Goal: Task Accomplishment & Management: Complete application form

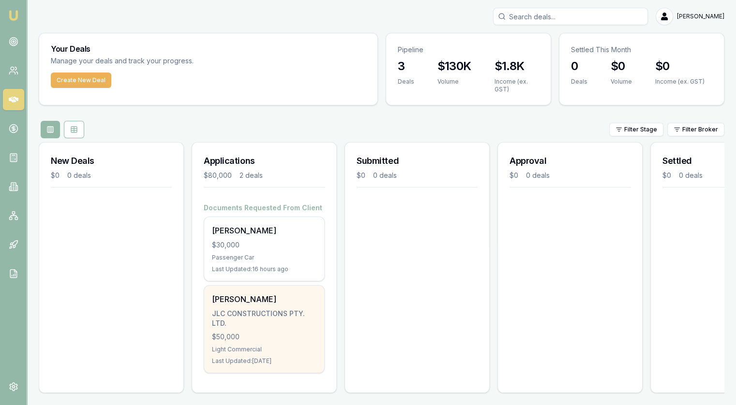
click at [262, 313] on div "JLC CONSTRUCTIONS PTY. LTD." at bounding box center [264, 318] width 104 height 19
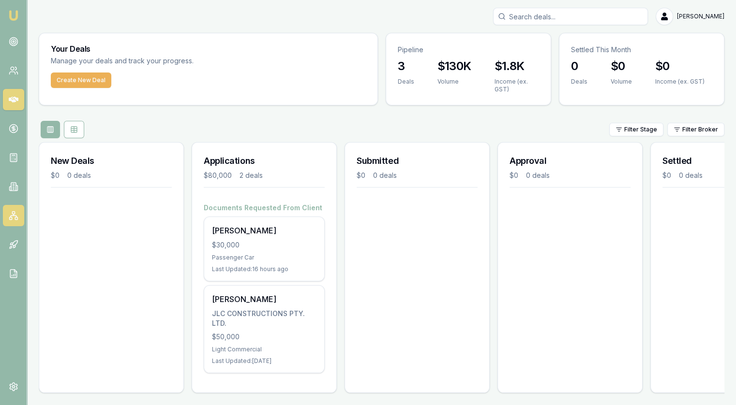
click at [14, 214] on icon at bounding box center [14, 214] width 0 height 1
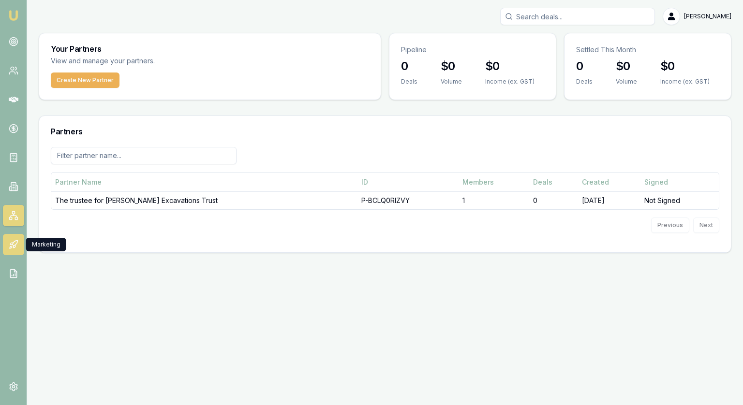
click at [11, 250] on link at bounding box center [13, 244] width 21 height 21
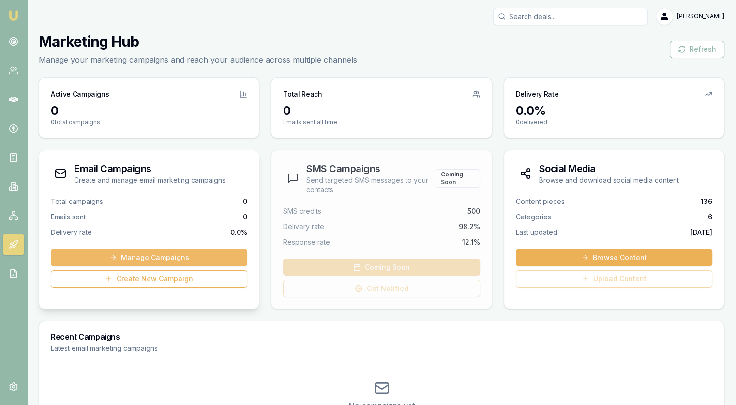
click at [130, 256] on link "Manage Campaigns" at bounding box center [149, 257] width 196 height 17
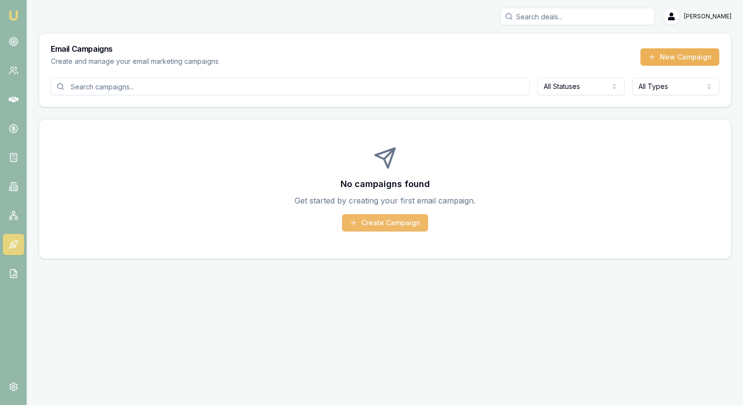
click at [372, 221] on button "Create Campaign" at bounding box center [385, 222] width 86 height 17
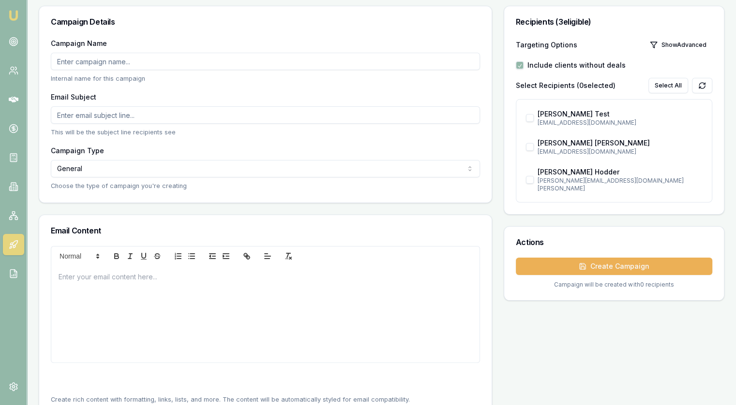
scroll to position [67, 0]
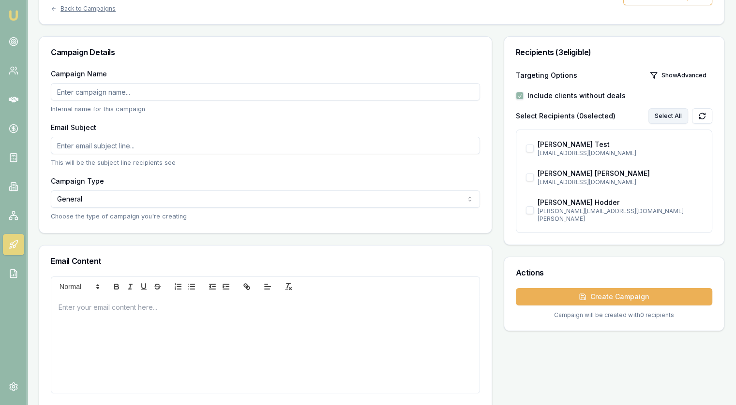
click at [668, 115] on button "Select All" at bounding box center [668, 115] width 40 height 15
checkbox input "true"
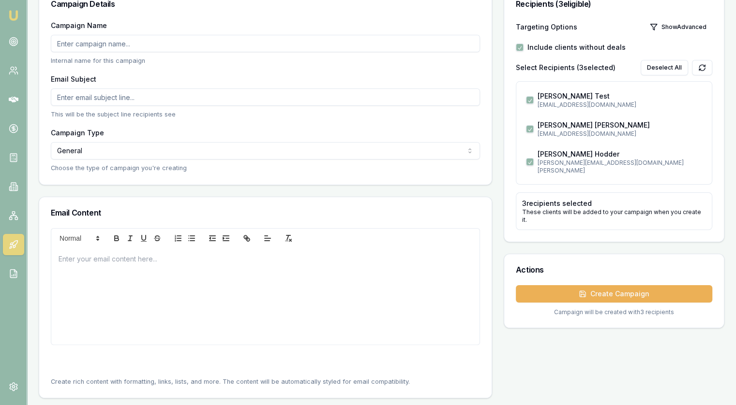
scroll to position [0, 0]
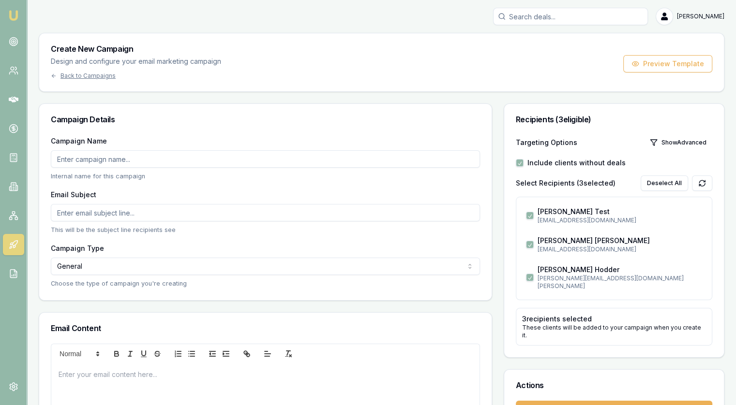
click at [74, 70] on div "Create New Campaign Design and configure your email marketing campaign Back to …" at bounding box center [136, 62] width 170 height 35
click at [70, 82] on div "Create New Campaign Design and configure your email marketing campaign Back to …" at bounding box center [381, 62] width 685 height 58
click at [70, 78] on div "Back to Campaigns" at bounding box center [136, 76] width 170 height 8
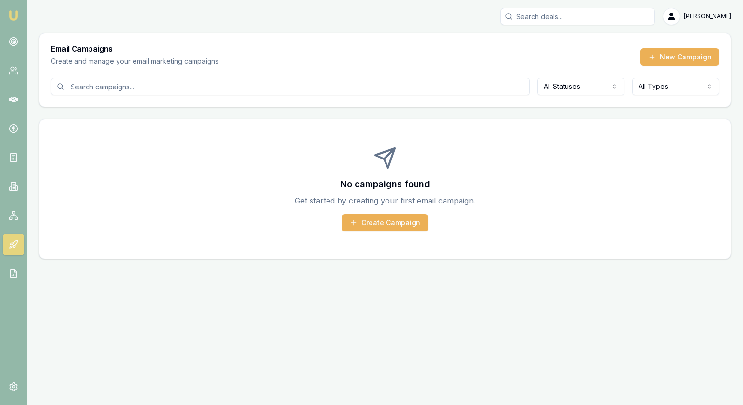
click at [11, 234] on nav "Emu Broker" at bounding box center [13, 146] width 27 height 292
click at [14, 247] on icon at bounding box center [15, 246] width 2 height 3
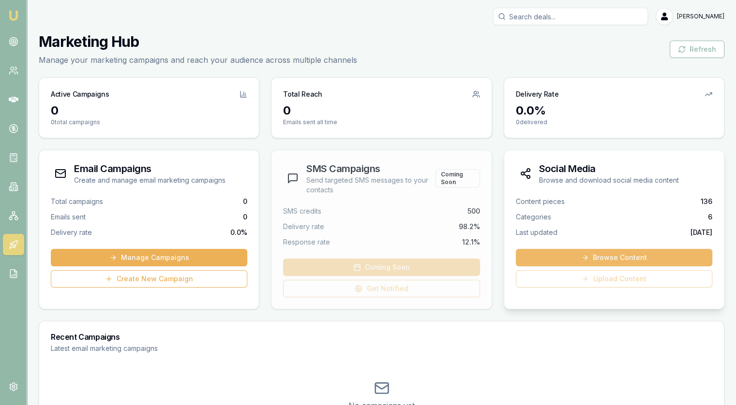
click at [603, 263] on link "Browse Content" at bounding box center [614, 257] width 196 height 17
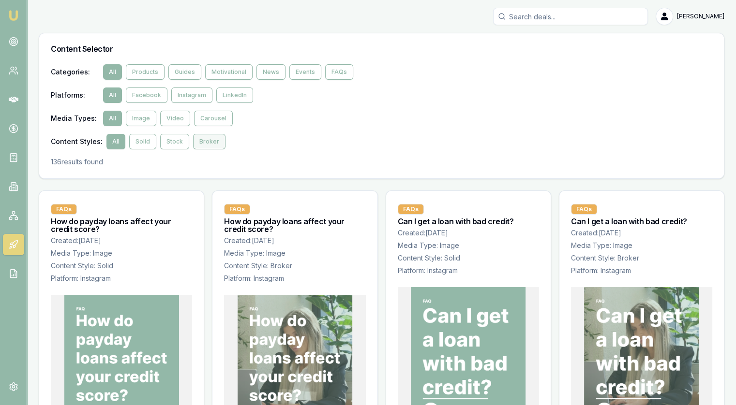
click at [208, 145] on button "Broker" at bounding box center [209, 141] width 32 height 15
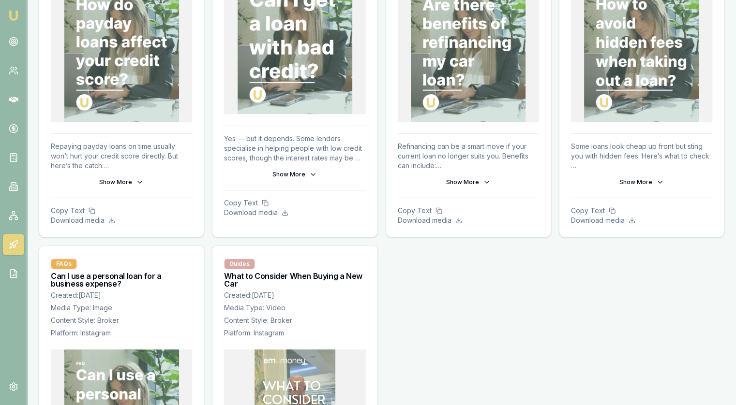
scroll to position [90, 0]
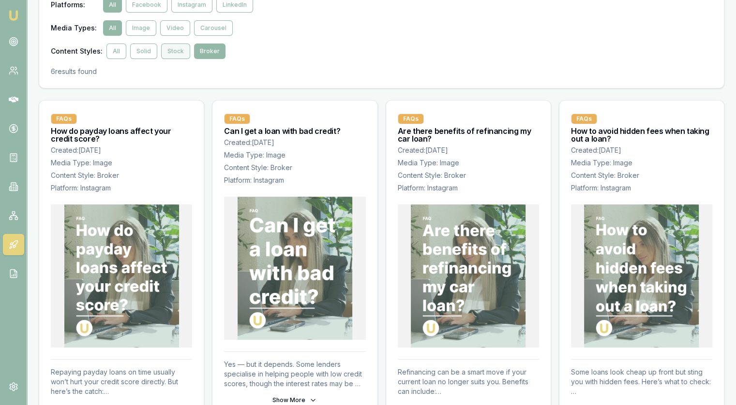
click at [167, 51] on button "Stock" at bounding box center [175, 51] width 29 height 15
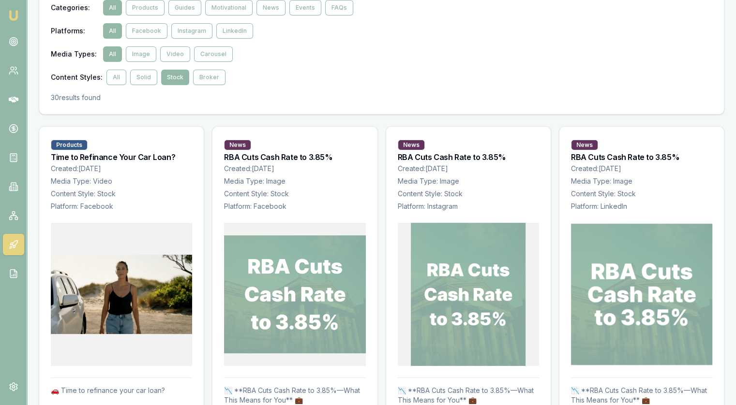
scroll to position [194, 0]
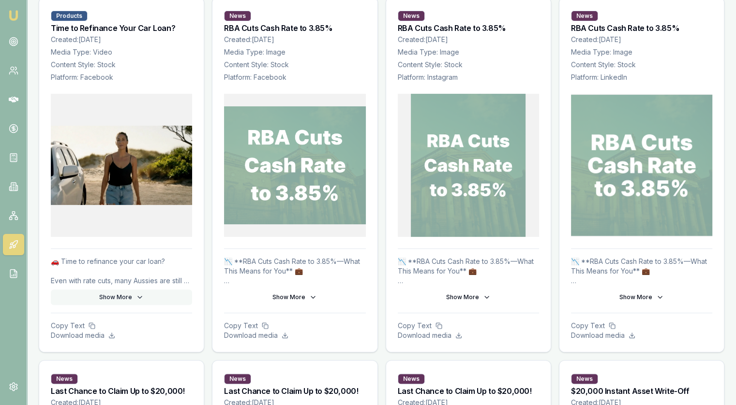
click at [123, 296] on button "Show More" at bounding box center [121, 297] width 141 height 15
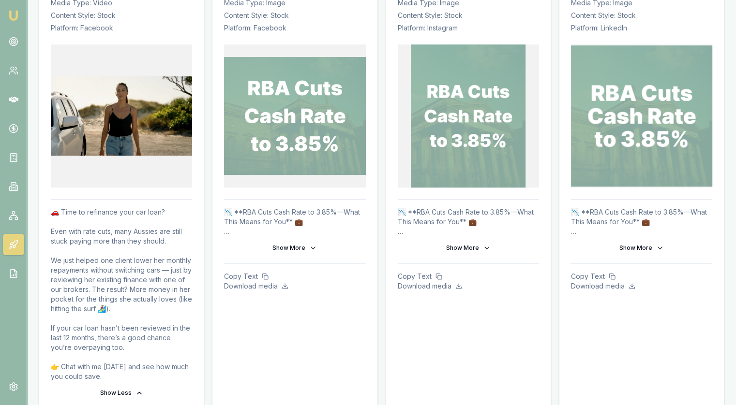
scroll to position [339, 0]
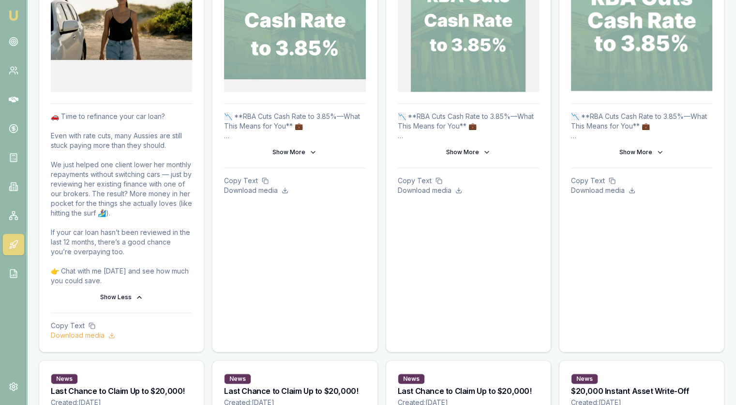
click at [85, 336] on p "Download media" at bounding box center [121, 336] width 141 height 10
click at [82, 326] on p "Copy Text" at bounding box center [121, 326] width 141 height 10
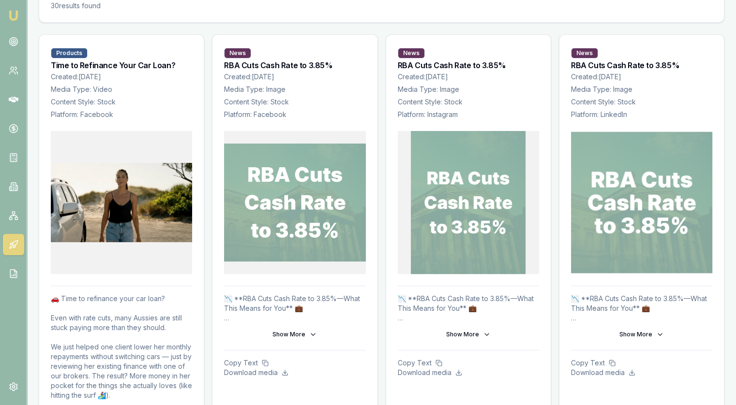
scroll to position [0, 0]
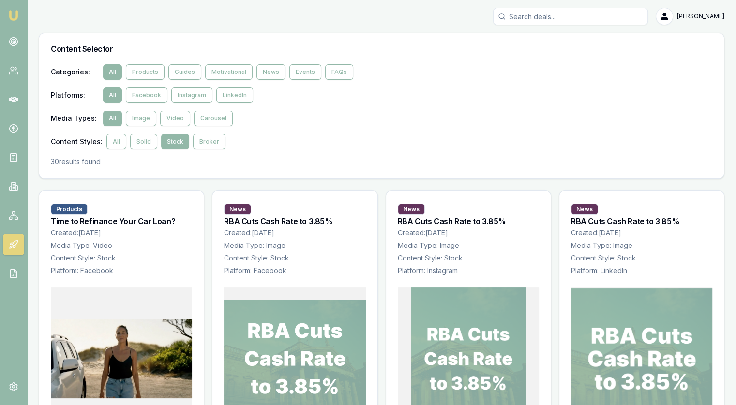
click at [12, 242] on icon at bounding box center [14, 245] width 10 height 10
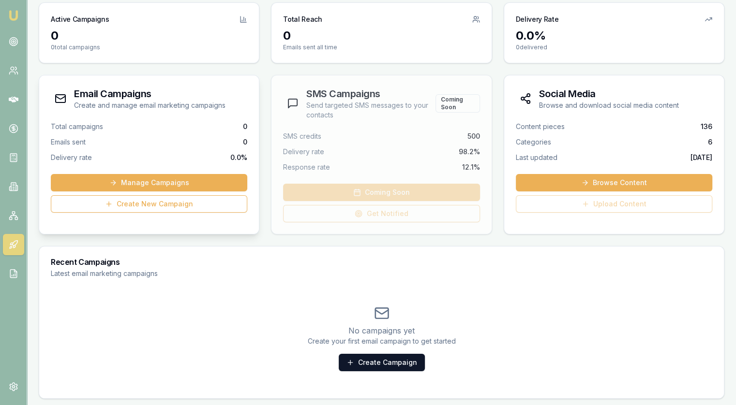
scroll to position [75, 0]
click at [387, 359] on link "Create Campaign" at bounding box center [382, 362] width 86 height 17
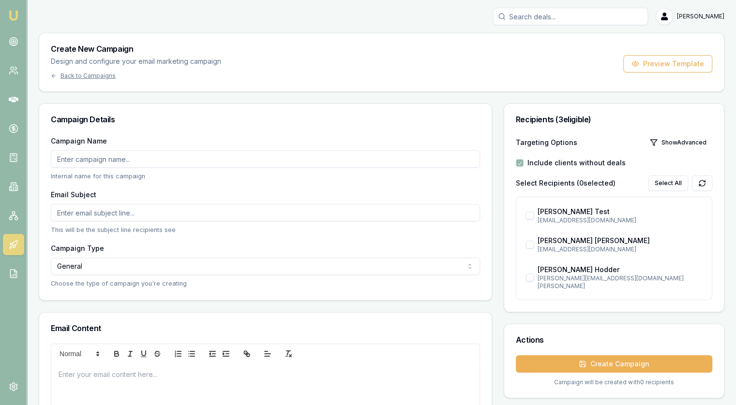
click at [100, 267] on html "Emu Broker Jonathan Myers Toggle Menu Create New Campaign Design and configure …" at bounding box center [368, 202] width 736 height 405
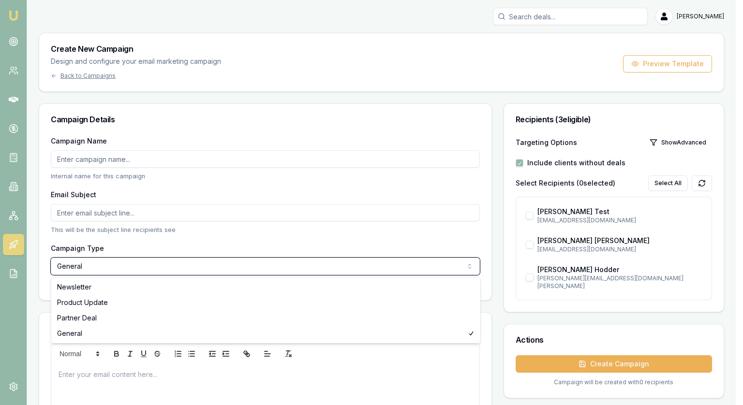
click at [186, 244] on html "Emu Broker Jonathan Myers Toggle Menu Create New Campaign Design and configure …" at bounding box center [371, 202] width 743 height 405
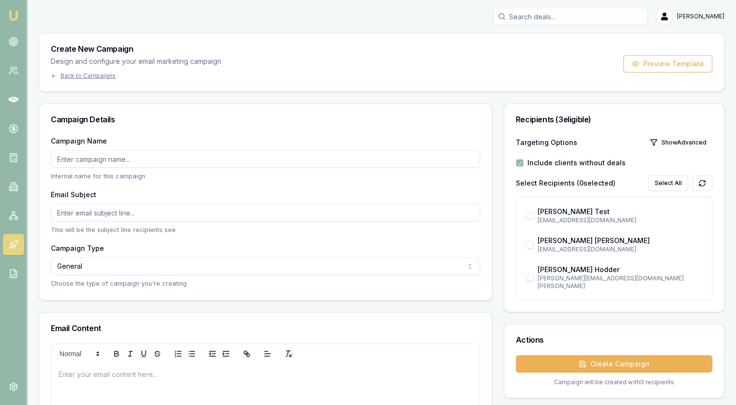
click at [75, 158] on input "Campaign Name" at bounding box center [265, 158] width 429 height 17
click at [684, 63] on button "Preview Template" at bounding box center [667, 63] width 89 height 17
click at [448, 129] on div "Campaign Details" at bounding box center [265, 119] width 452 height 31
click at [668, 185] on button "Select All" at bounding box center [668, 183] width 40 height 15
checkbox input "true"
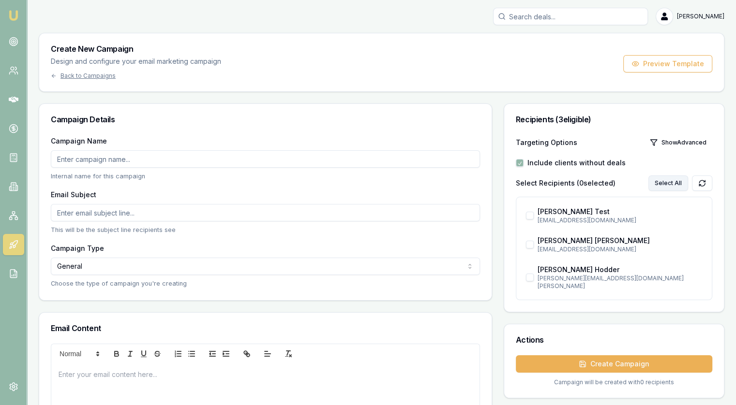
checkbox input "true"
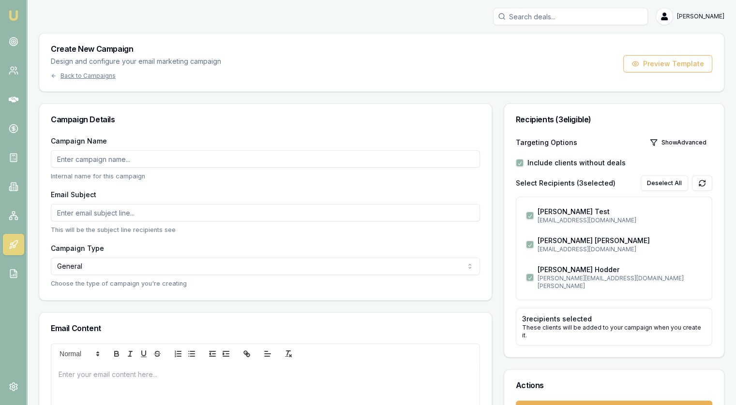
scroll to position [48, 0]
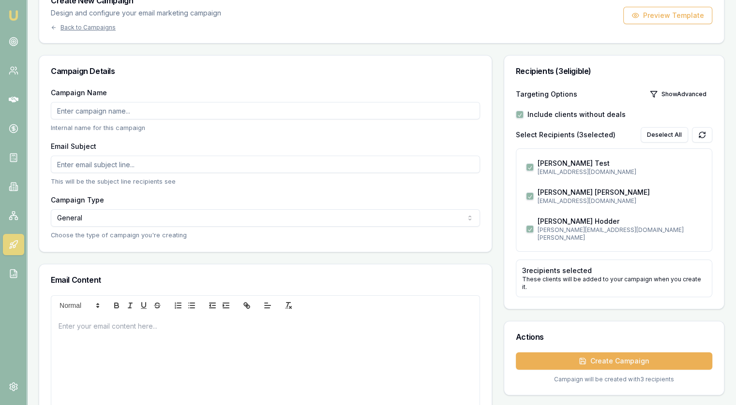
click at [88, 112] on input "Campaign Name" at bounding box center [265, 110] width 429 height 17
type input "Financial Health Check"
click at [116, 172] on input "Email Subject" at bounding box center [265, 164] width 429 height 17
paste input "Time for a quick financial health check?"
type input "Time for a quick financial health check?"
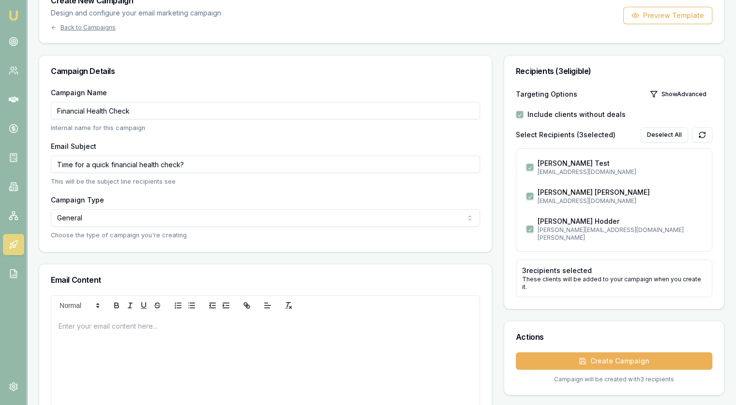
click at [120, 224] on html "Emu Broker Jonathan Myers Toggle Menu Create New Campaign Design and configure …" at bounding box center [368, 154] width 736 height 405
click at [648, 14] on button "Preview Template" at bounding box center [667, 15] width 89 height 17
click at [414, 51] on div "Create New Campaign Design and configure your email marketing campaign Back to …" at bounding box center [381, 225] width 685 height 481
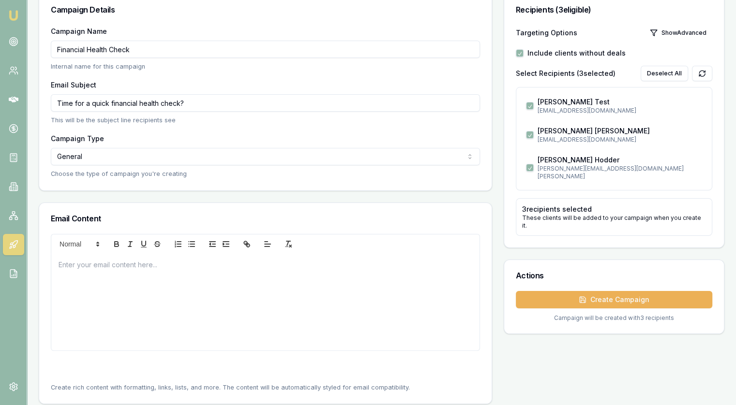
scroll to position [116, 0]
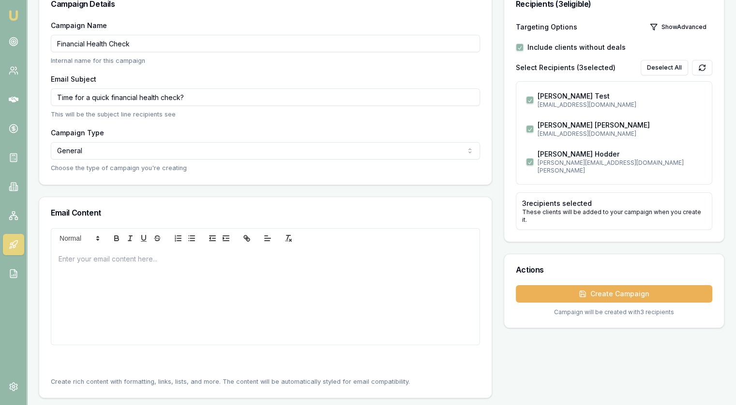
click at [79, 271] on div at bounding box center [265, 296] width 428 height 97
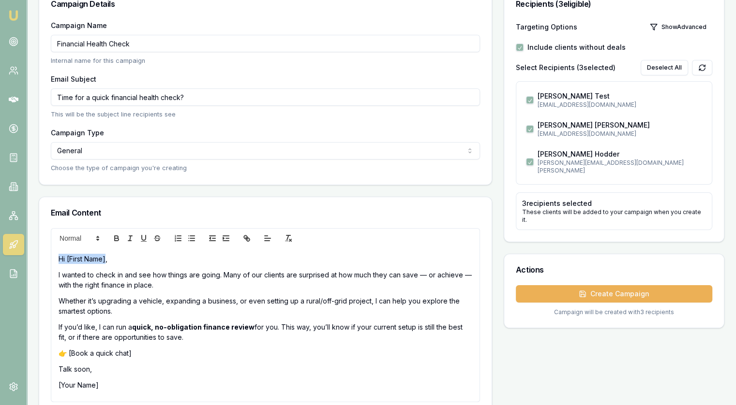
drag, startPoint x: 106, startPoint y: 259, endPoint x: 45, endPoint y: 261, distance: 61.0
click at [45, 261] on div "Hi [First Name], I wanted to check in and see how things are going. Many of our…" at bounding box center [265, 327] width 452 height 199
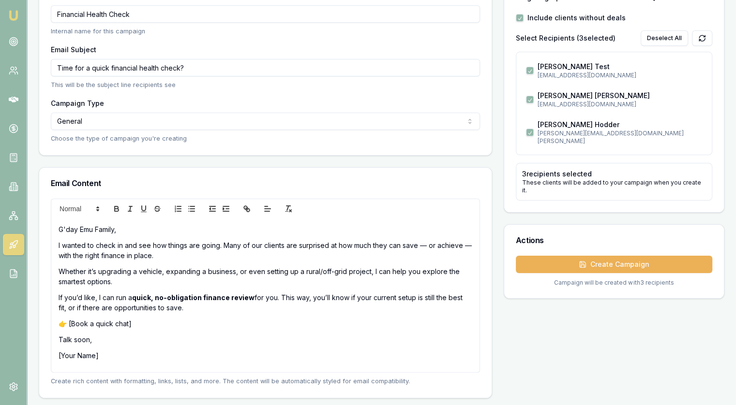
scroll to position [0, 0]
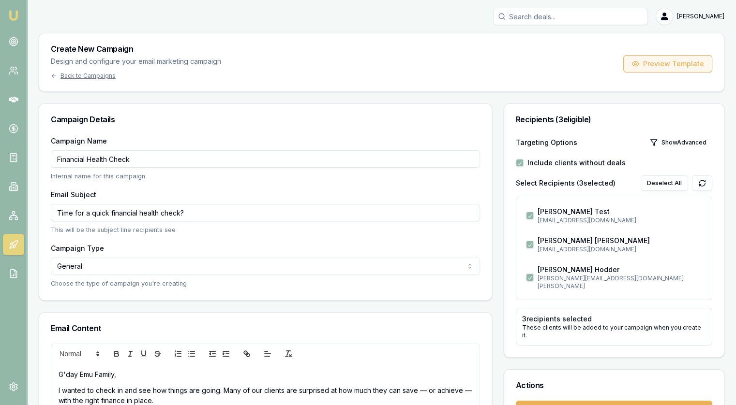
click at [692, 65] on button "Preview Template" at bounding box center [667, 63] width 89 height 17
click at [381, 114] on div "Campaign Details" at bounding box center [265, 119] width 452 height 31
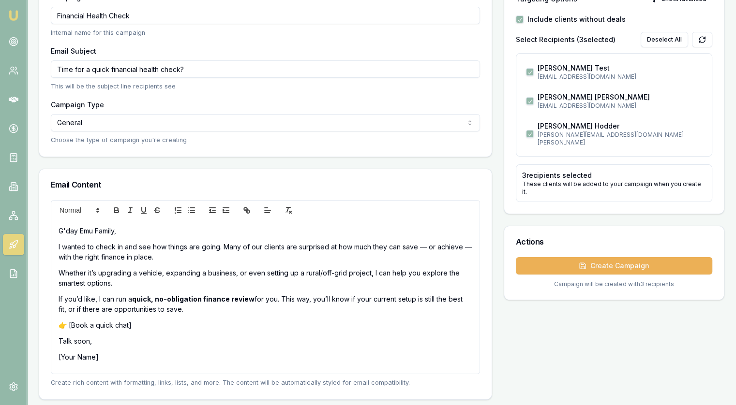
scroll to position [145, 0]
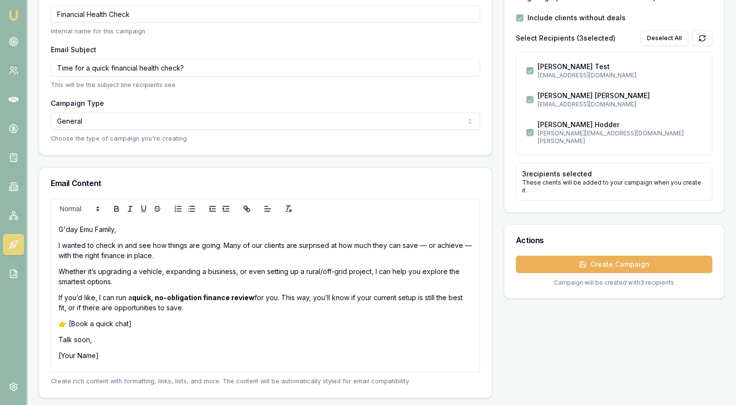
click at [84, 298] on p "If you’d like, I can run a quick, no-obligation finance review for you. This wa…" at bounding box center [266, 303] width 414 height 20
click at [95, 299] on p "If you’d like, I can run a quick, no-obligation finance review for you. This wa…" at bounding box center [266, 303] width 414 height 20
click at [86, 296] on p "If you’d like, I can run a quick, no-obligation finance review for you. This wa…" at bounding box center [266, 303] width 414 height 20
click at [95, 298] on p "If you’d like, I can run a quick, no-obligation finance review for you. This wa…" at bounding box center [266, 303] width 414 height 20
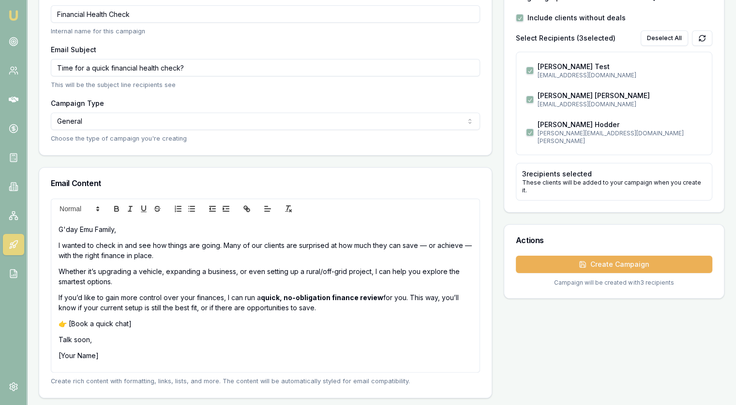
click at [342, 313] on div "G'day Emu Family, I wanted to check in and see how things are going. Many of ou…" at bounding box center [265, 296] width 428 height 154
drag, startPoint x: 133, startPoint y: 325, endPoint x: 70, endPoint y: 327, distance: 62.5
click at [70, 327] on p "👉 [Book a quick chat]" at bounding box center [266, 324] width 414 height 10
drag, startPoint x: 91, startPoint y: 358, endPoint x: 50, endPoint y: 357, distance: 41.1
click at [51, 357] on div "G'day Emu Family, I wanted to check in and see how things are going. Many of ou…" at bounding box center [265, 296] width 429 height 154
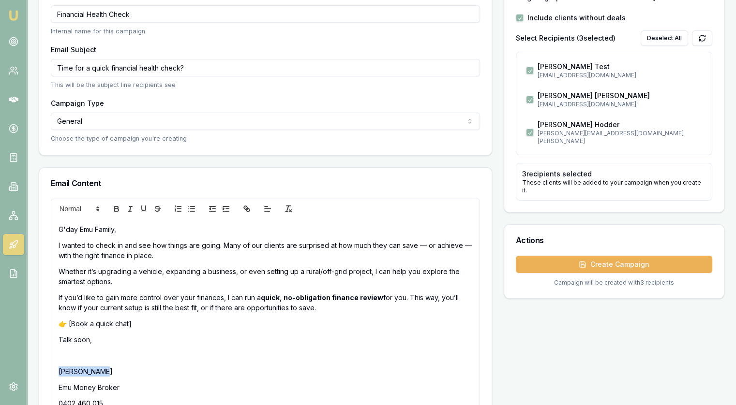
scroll to position [195, 0]
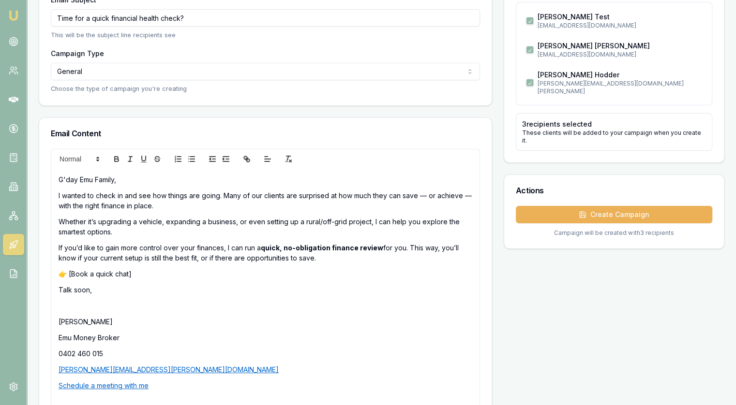
click at [178, 301] on p at bounding box center [266, 306] width 414 height 10
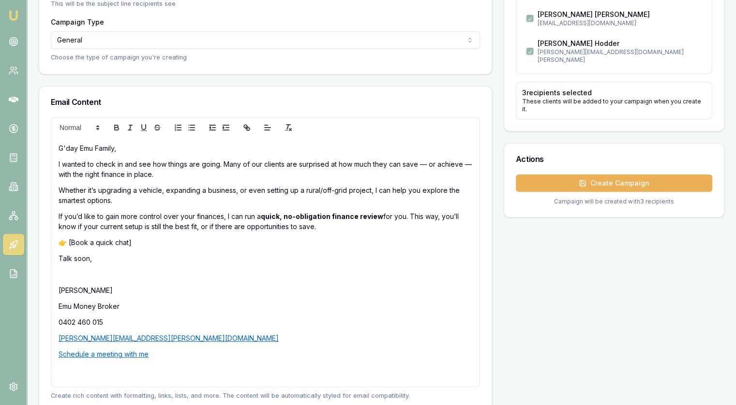
scroll to position [241, 0]
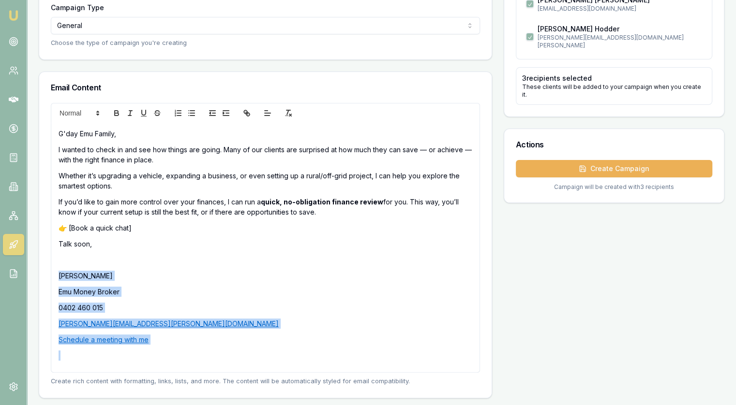
drag, startPoint x: 160, startPoint y: 354, endPoint x: 45, endPoint y: 267, distance: 144.4
click at [45, 267] on div "G'day Emu Family, I wanted to check in and see how things are going. Many of ou…" at bounding box center [265, 250] width 452 height 295
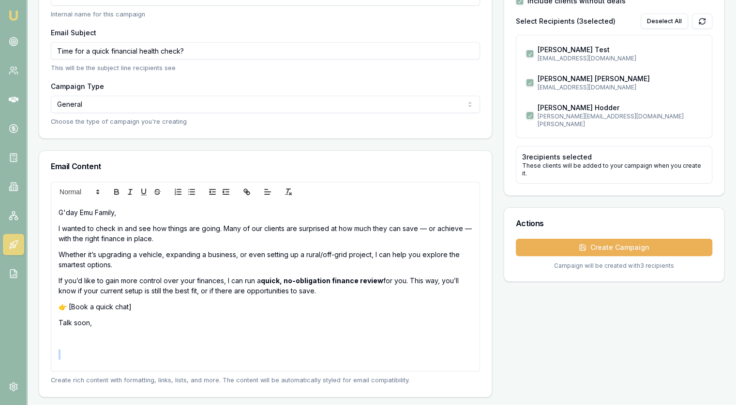
scroll to position [161, 0]
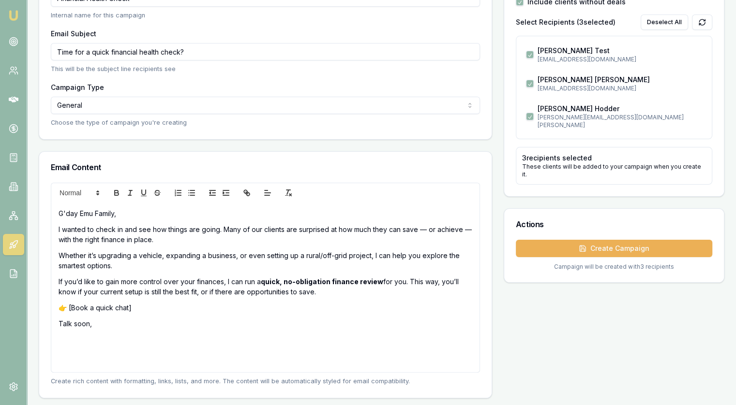
click at [58, 340] on div "G'day Emu Family, I wanted to check in and see how things are going. Many of ou…" at bounding box center [265, 288] width 428 height 170
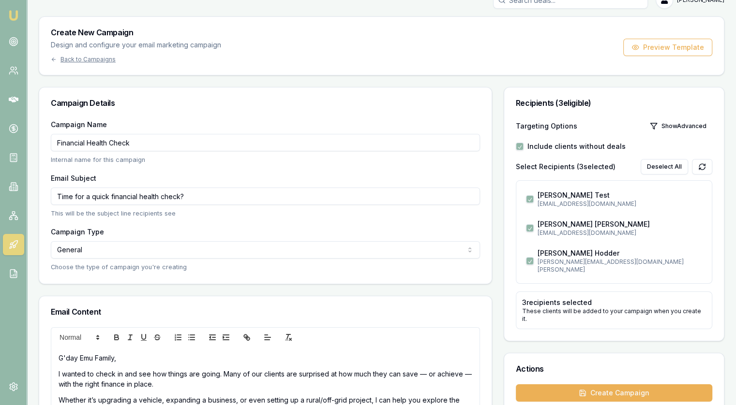
scroll to position [0, 0]
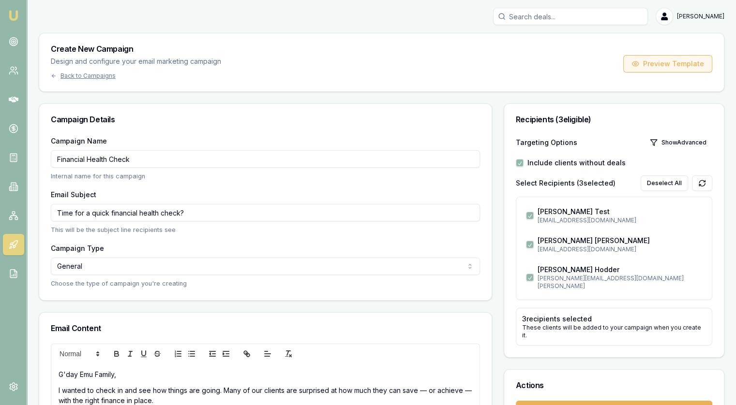
click at [664, 62] on button "Preview Template" at bounding box center [667, 63] width 89 height 17
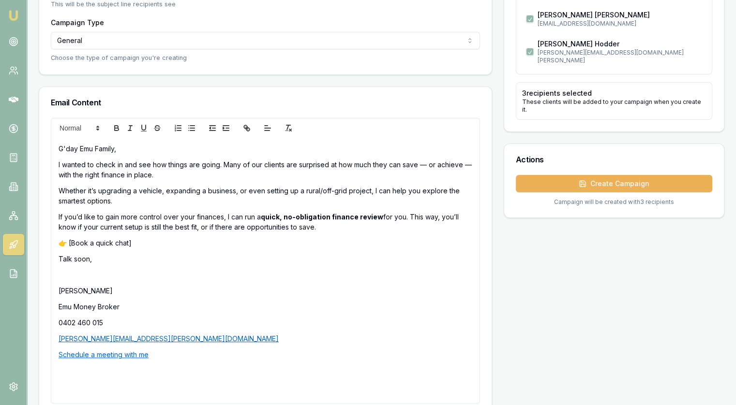
scroll to position [257, 0]
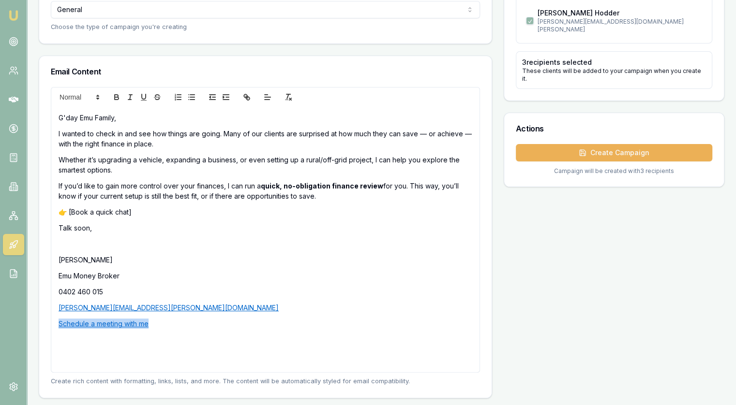
drag, startPoint x: 160, startPoint y: 326, endPoint x: 54, endPoint y: 324, distance: 105.5
click at [54, 324] on div "G'day Emu Family, I wanted to check in and see how things are going. Many of ou…" at bounding box center [265, 240] width 428 height 266
drag, startPoint x: 137, startPoint y: 213, endPoint x: 69, endPoint y: 212, distance: 68.2
click at [69, 212] on p "👉 [Book a quick chat]" at bounding box center [266, 212] width 414 height 10
click at [56, 229] on div "G'day Emu Family, I wanted to check in and see how things are going. Many of ou…" at bounding box center [265, 240] width 428 height 266
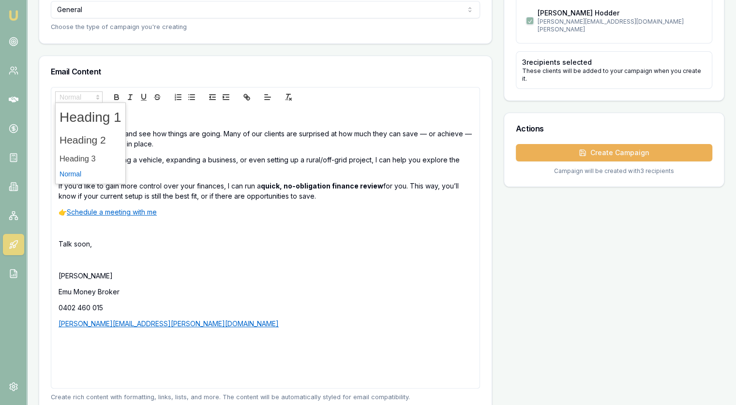
click at [98, 98] on polygon at bounding box center [98, 98] width 2 height 1
click at [381, 119] on p "G'day Emu Family," at bounding box center [266, 118] width 414 height 10
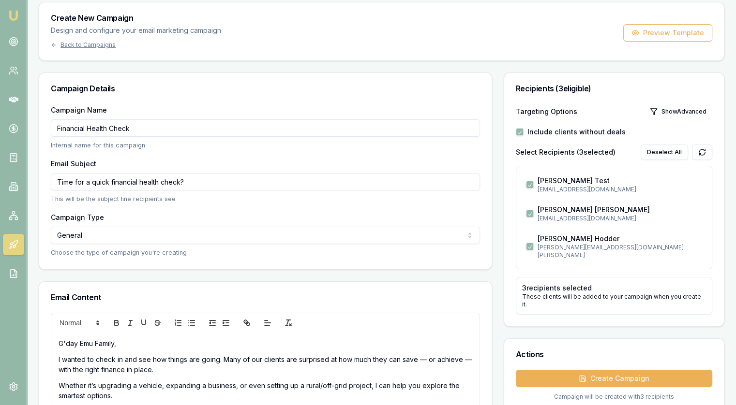
scroll to position [0, 0]
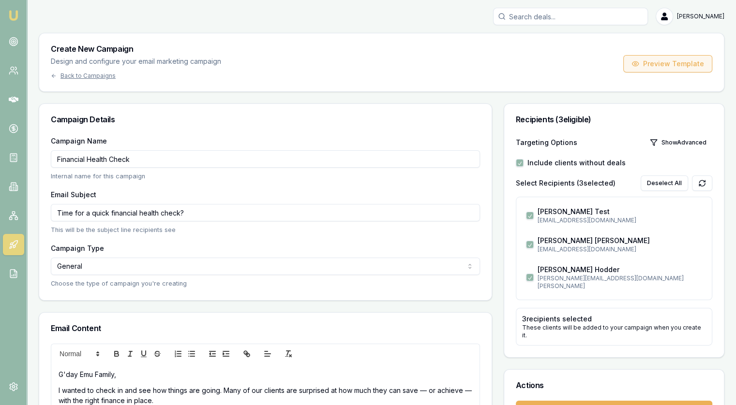
click at [662, 60] on button "Preview Template" at bounding box center [667, 63] width 89 height 17
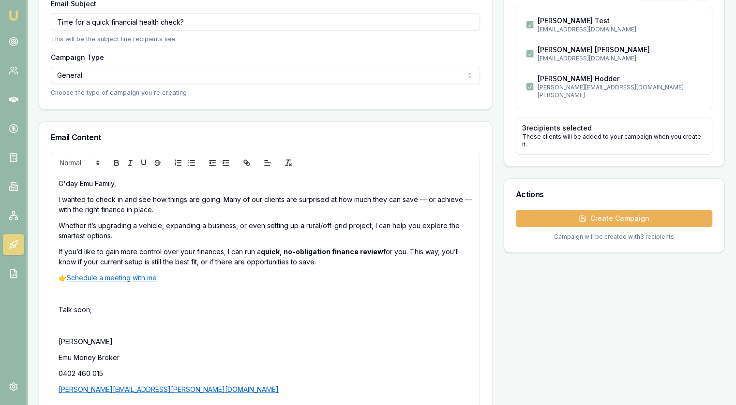
scroll to position [273, 0]
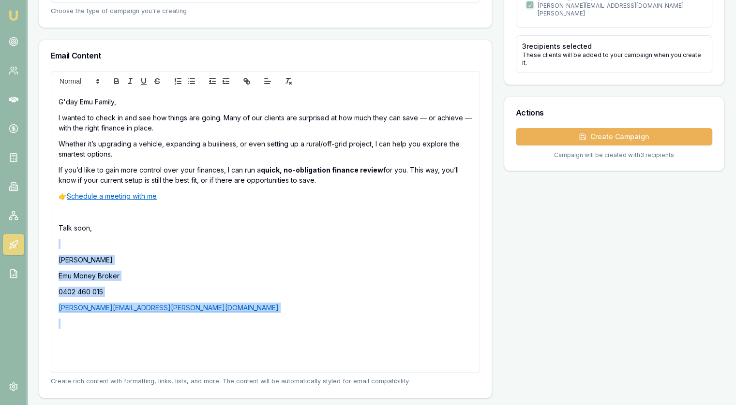
drag, startPoint x: 55, startPoint y: 238, endPoint x: 267, endPoint y: 318, distance: 226.4
click at [265, 324] on div "G'day Emu Family, I wanted to check in and see how things are going. Many of ou…" at bounding box center [265, 232] width 428 height 282
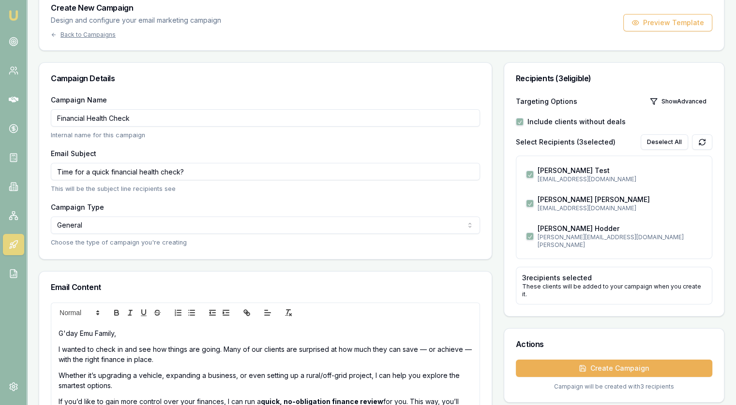
scroll to position [0, 0]
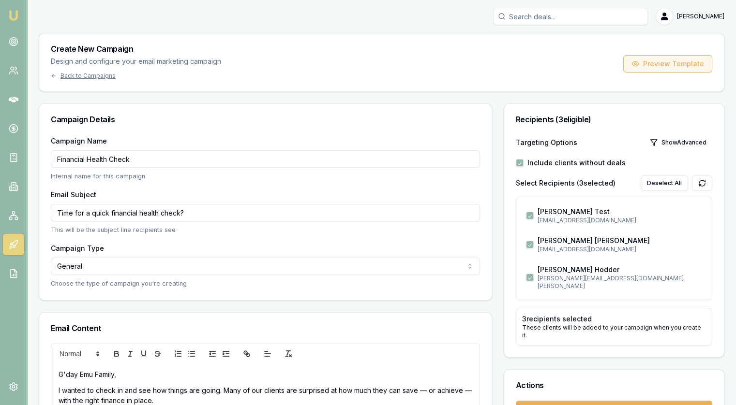
click at [691, 63] on button "Preview Template" at bounding box center [667, 63] width 89 height 17
click at [684, 144] on button "Show Advanced" at bounding box center [678, 142] width 68 height 15
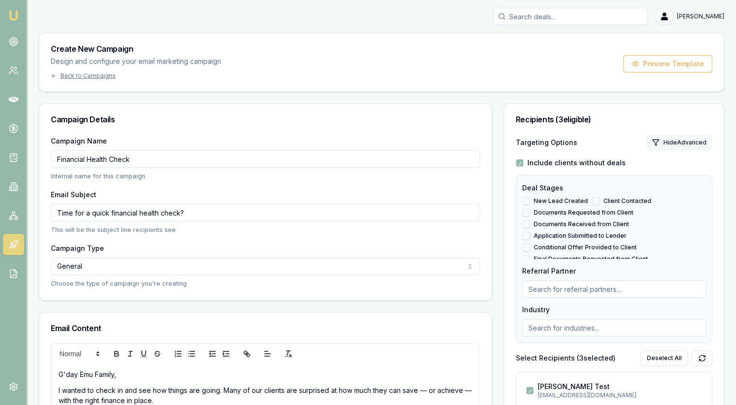
click at [677, 143] on button "Hide Advanced" at bounding box center [679, 142] width 66 height 15
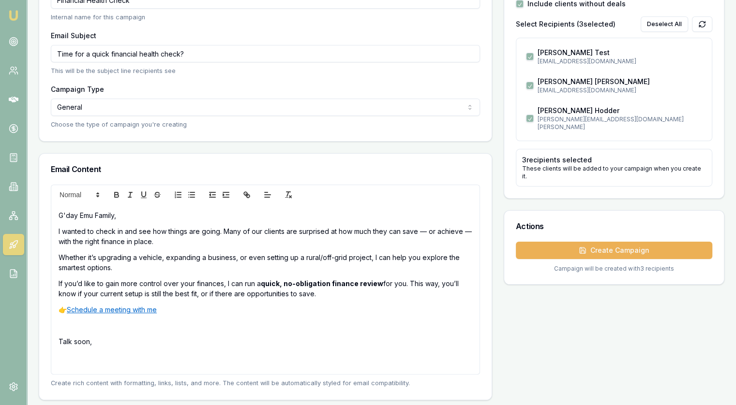
scroll to position [161, 0]
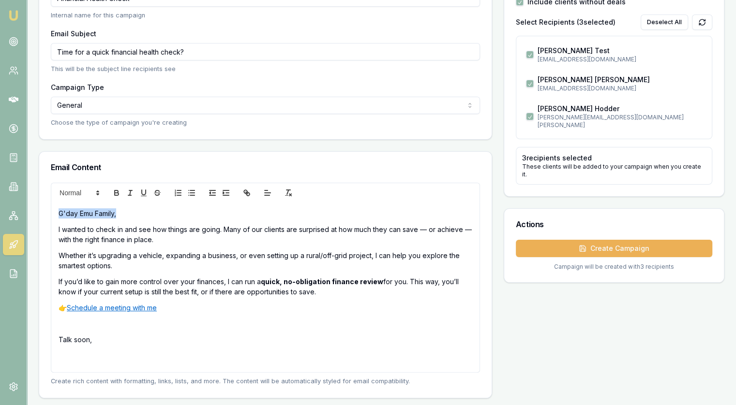
drag, startPoint x: 132, startPoint y: 216, endPoint x: 37, endPoint y: 218, distance: 94.8
click at [37, 218] on main "Create New Campaign Design and configure your email marketing campaign Back to …" at bounding box center [381, 135] width 709 height 527
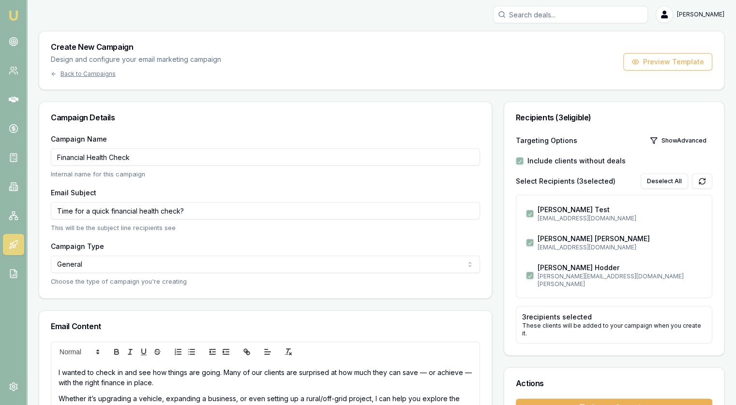
scroll to position [0, 0]
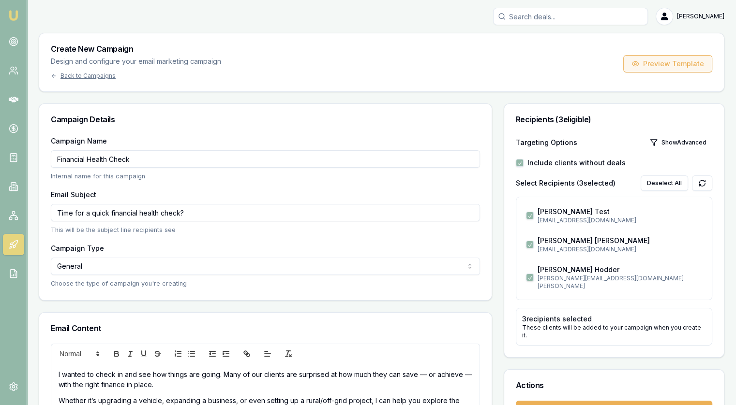
click at [663, 66] on button "Preview Template" at bounding box center [667, 63] width 89 height 17
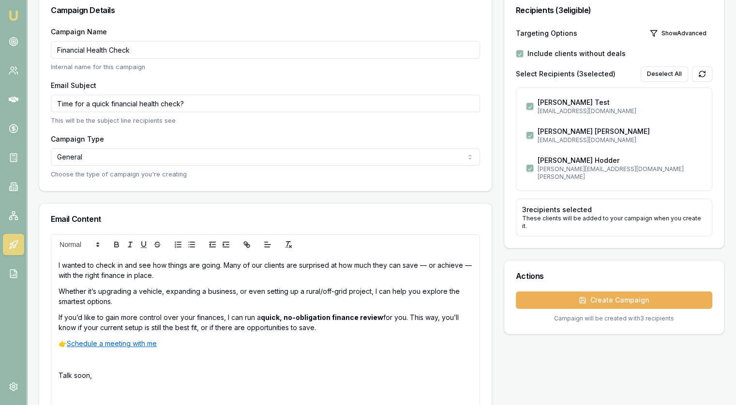
scroll to position [145, 0]
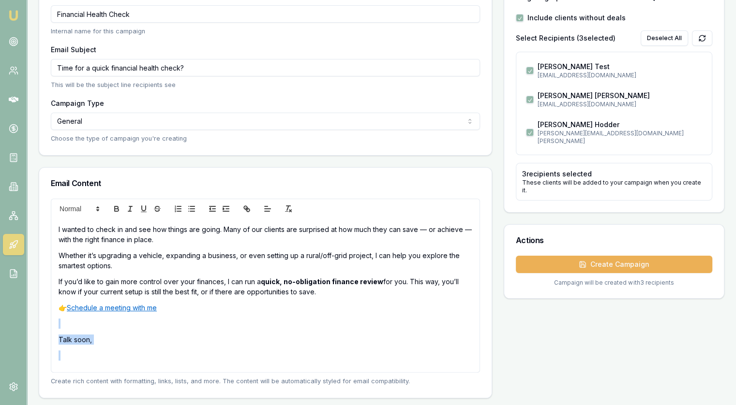
drag, startPoint x: 60, startPoint y: 318, endPoint x: 250, endPoint y: 382, distance: 200.1
click at [250, 382] on div "I wanted to check in and see how things are going. Many of our clients are surp…" at bounding box center [265, 293] width 429 height 188
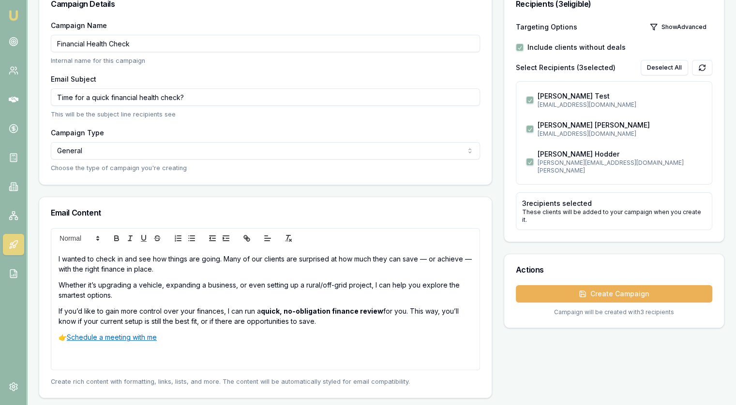
click at [175, 333] on p "👉 Schedule a meeting with me" at bounding box center [266, 337] width 414 height 10
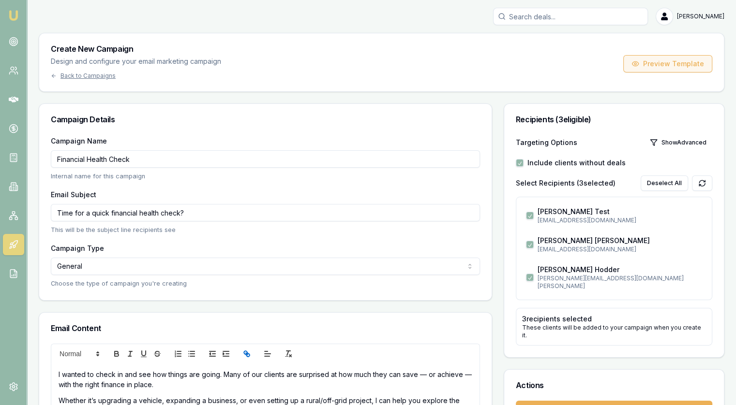
click at [649, 67] on button "Preview Template" at bounding box center [667, 63] width 89 height 17
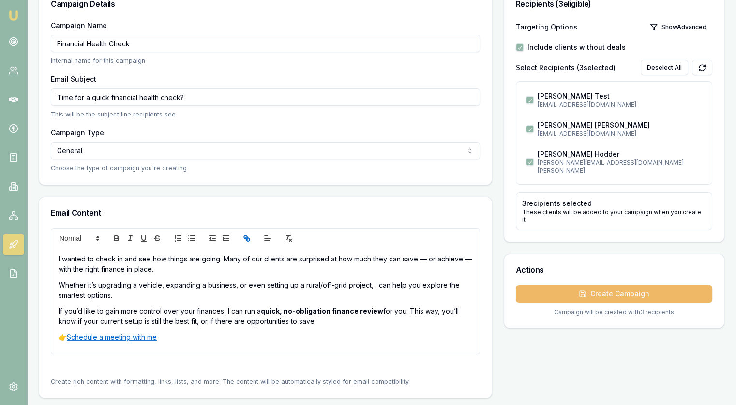
click at [638, 285] on button "Create Campaign" at bounding box center [614, 293] width 196 height 17
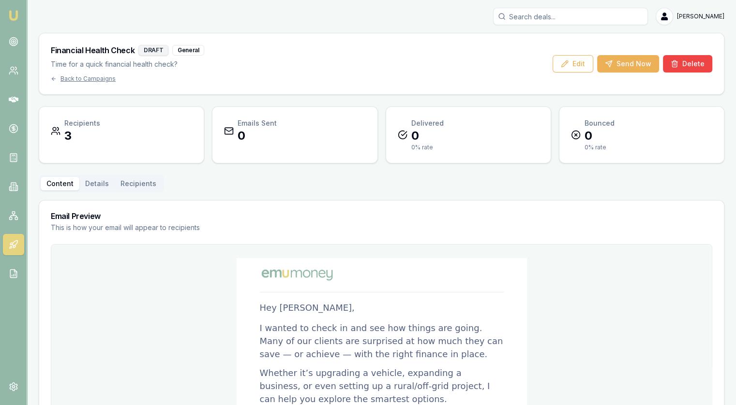
click at [99, 181] on button "Details" at bounding box center [96, 184] width 35 height 14
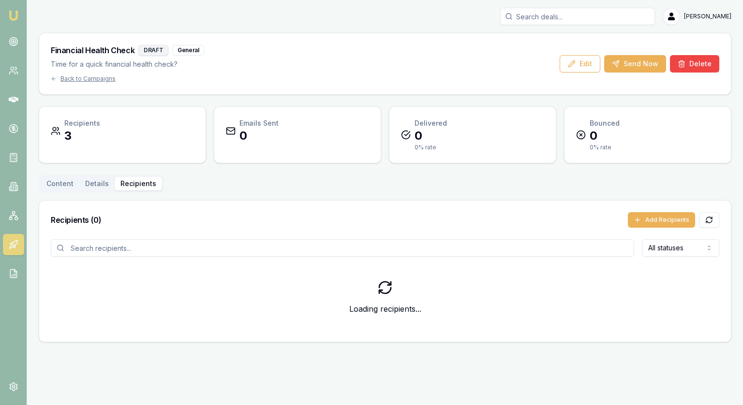
click at [145, 181] on button "Recipients" at bounding box center [138, 184] width 47 height 14
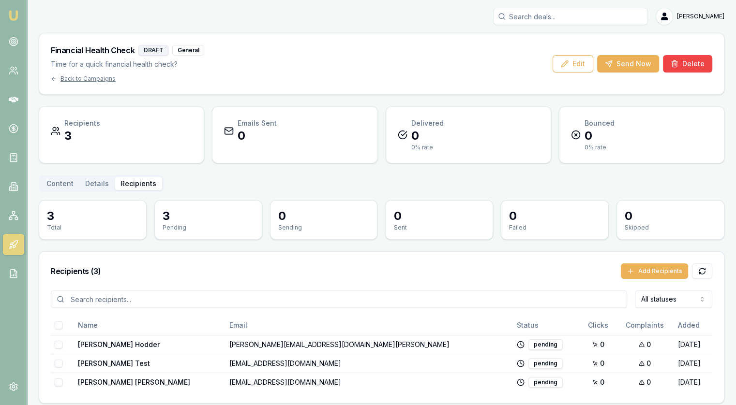
click at [70, 203] on div "3 Total" at bounding box center [92, 220] width 107 height 39
click at [99, 176] on div "Content Details Recipients" at bounding box center [101, 183] width 125 height 17
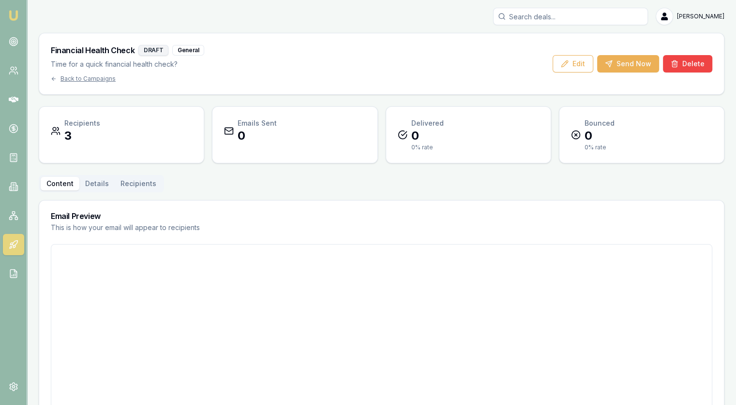
click at [64, 183] on button "Content" at bounding box center [60, 184] width 39 height 14
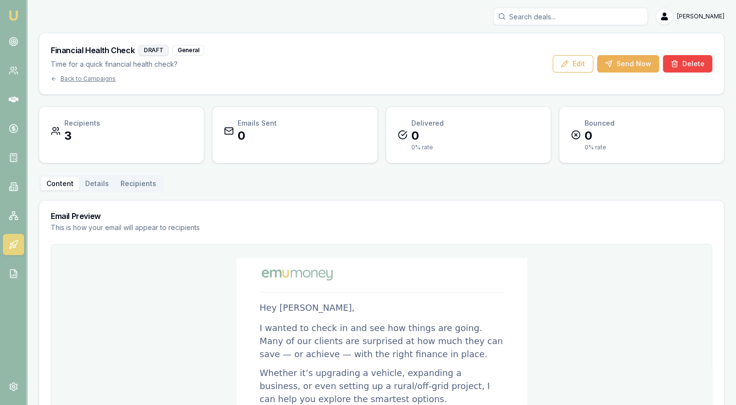
click at [85, 179] on button "Details" at bounding box center [96, 184] width 35 height 14
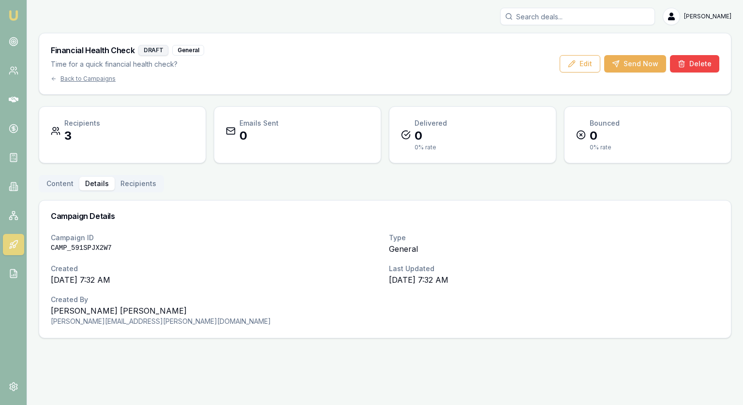
click at [149, 186] on button "Recipients" at bounding box center [138, 184] width 47 height 14
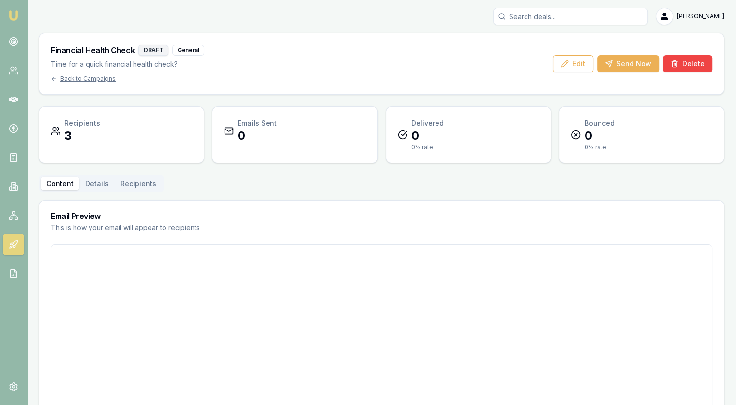
click at [63, 184] on button "Content" at bounding box center [60, 184] width 39 height 14
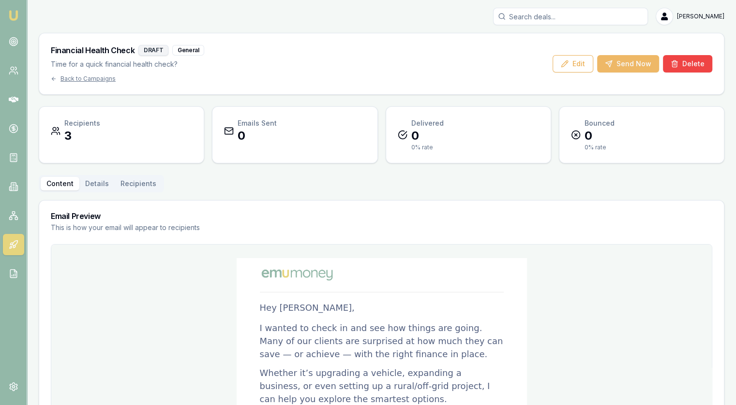
click at [635, 60] on button "Send Now" at bounding box center [628, 63] width 62 height 17
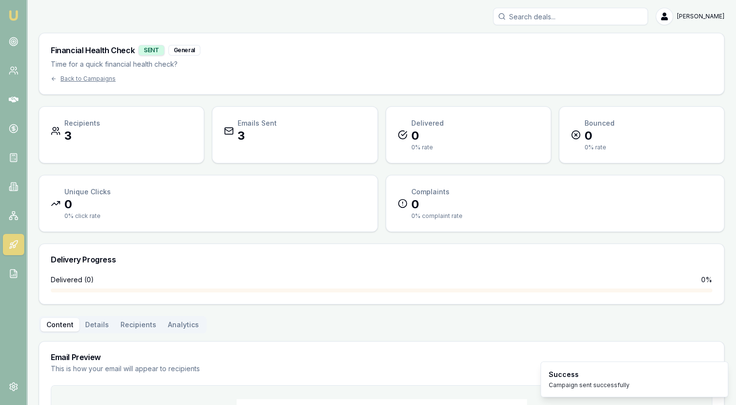
click at [10, 251] on link at bounding box center [13, 244] width 21 height 21
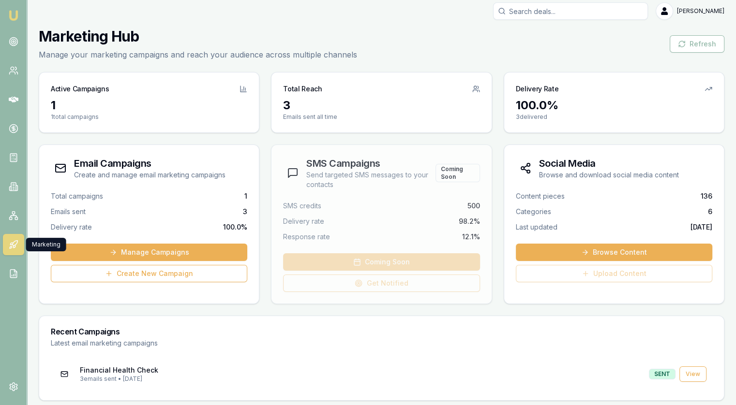
scroll to position [8, 0]
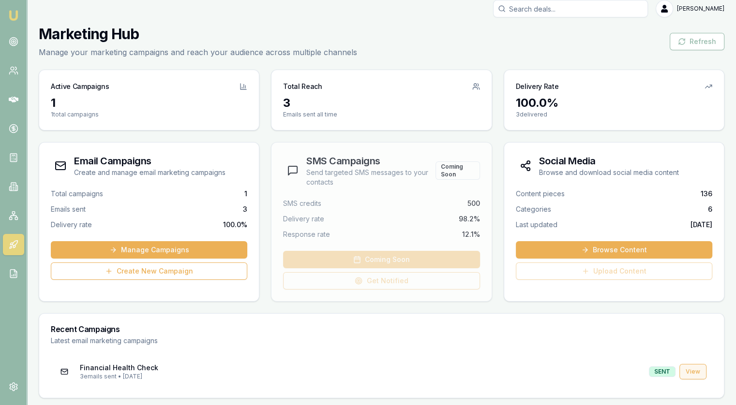
click at [689, 371] on link "View" at bounding box center [692, 371] width 27 height 15
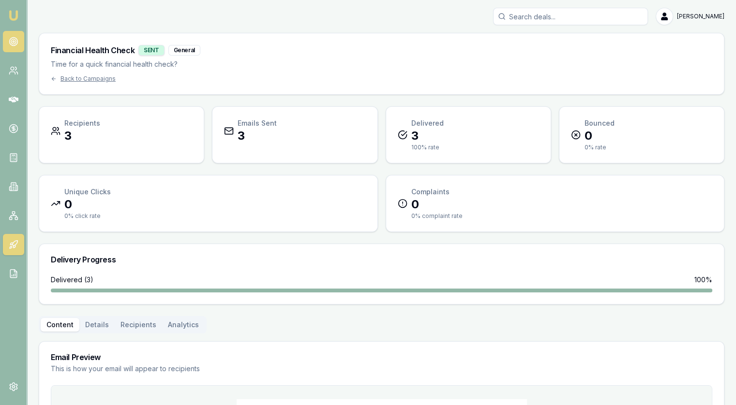
click at [11, 47] on link at bounding box center [13, 41] width 21 height 21
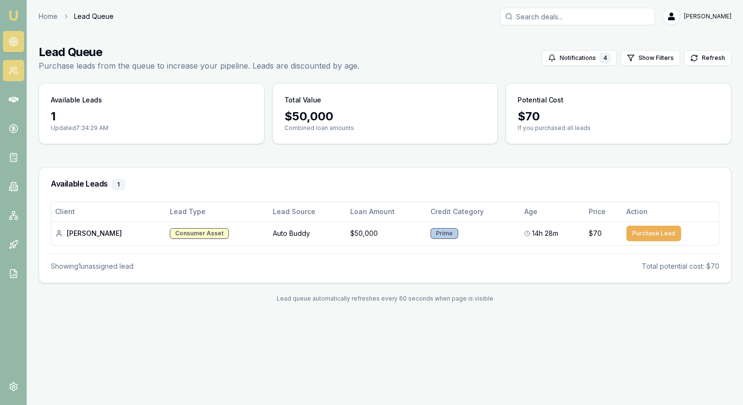
click at [13, 73] on icon at bounding box center [14, 71] width 10 height 10
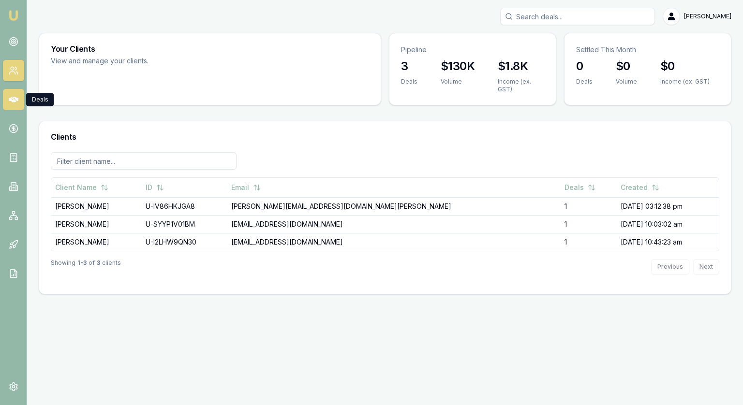
click at [12, 103] on icon at bounding box center [14, 100] width 10 height 10
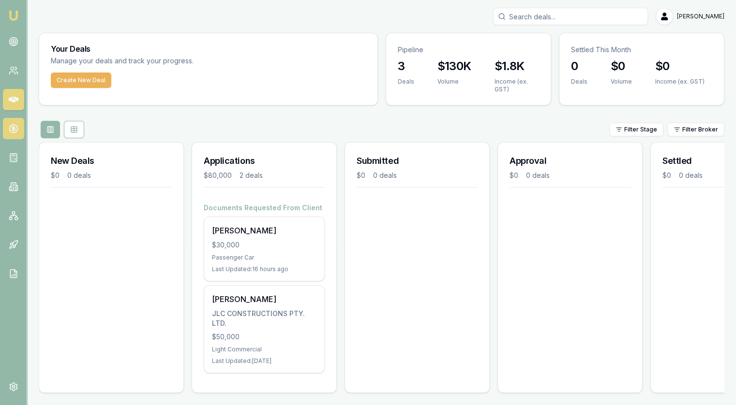
click at [11, 126] on icon at bounding box center [14, 129] width 10 height 10
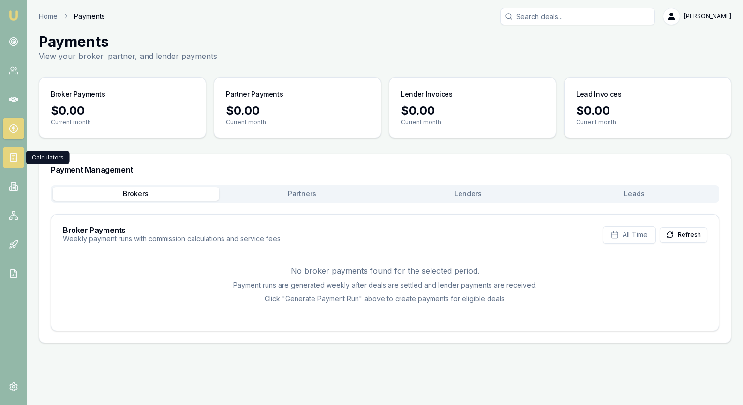
click at [15, 160] on line at bounding box center [15, 159] width 0 height 1
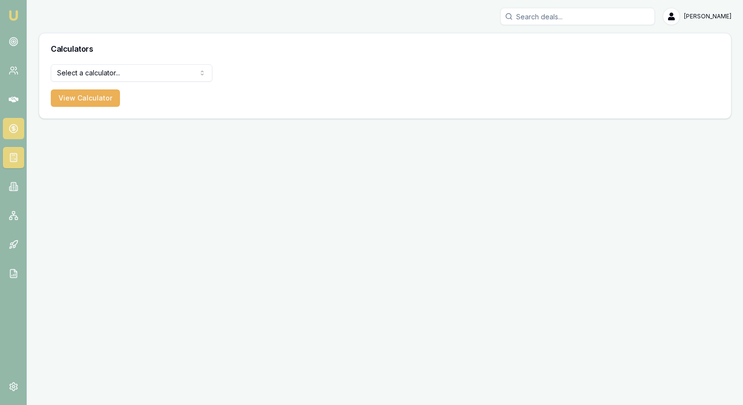
click at [16, 129] on icon at bounding box center [14, 129] width 10 height 10
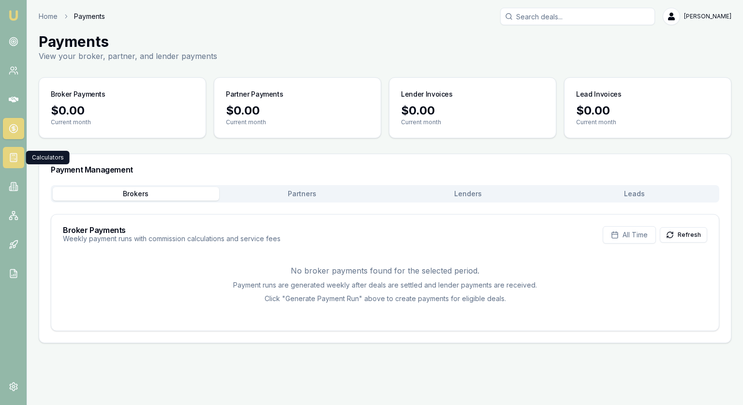
click at [13, 159] on icon at bounding box center [14, 158] width 10 height 10
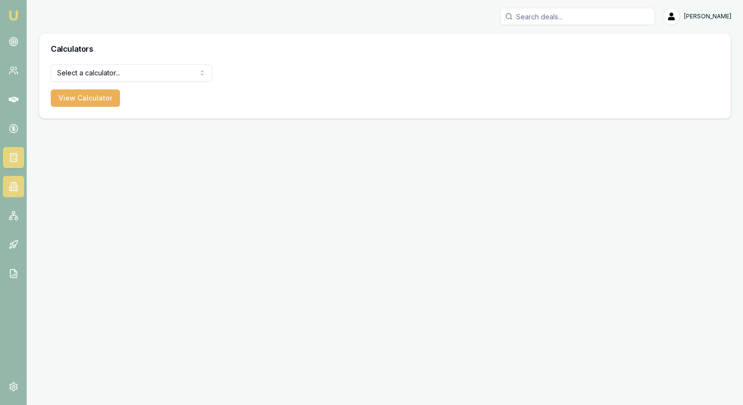
click at [7, 185] on link at bounding box center [13, 186] width 21 height 21
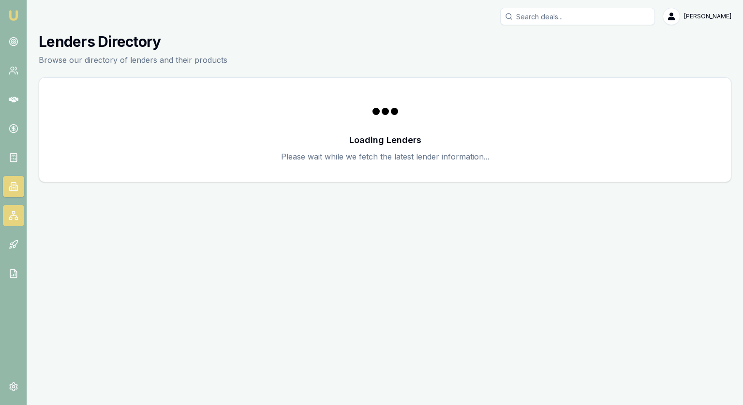
click at [16, 217] on rect at bounding box center [16, 218] width 2 height 2
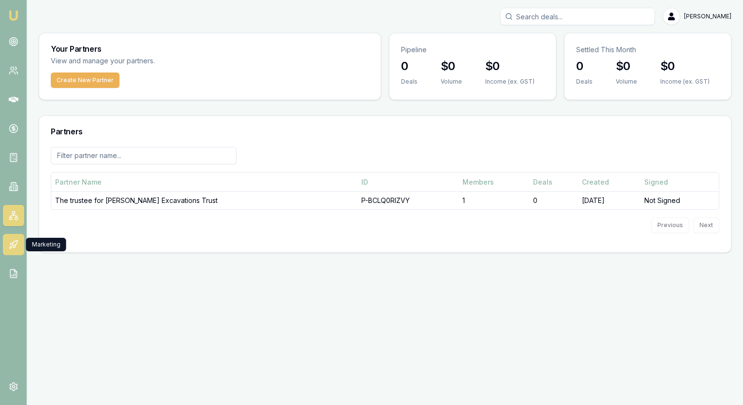
click at [12, 237] on link at bounding box center [13, 244] width 21 height 21
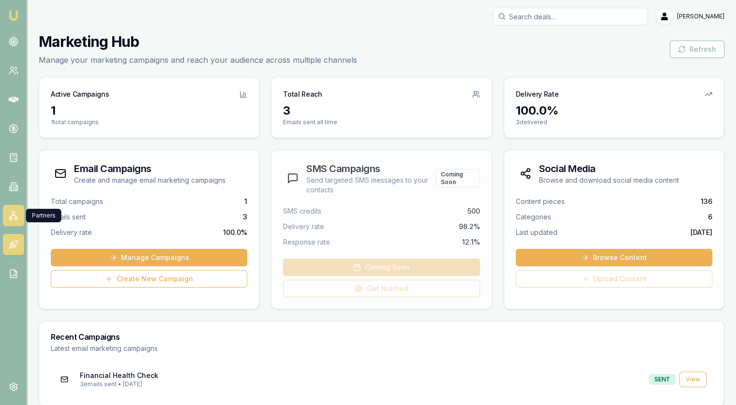
click at [14, 214] on rect at bounding box center [13, 213] width 2 height 2
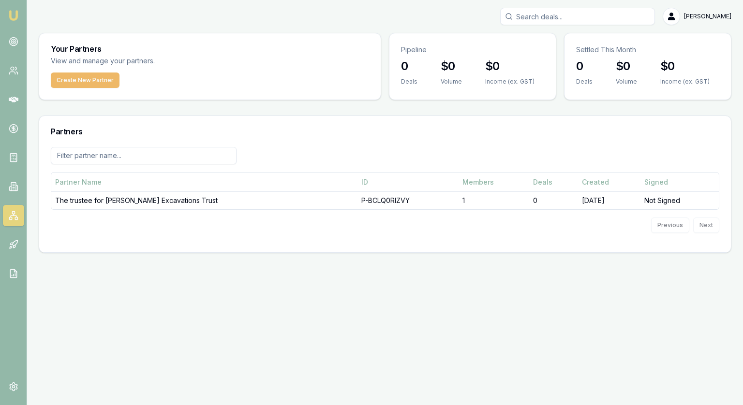
click at [89, 79] on button "Create New Partner" at bounding box center [85, 80] width 69 height 15
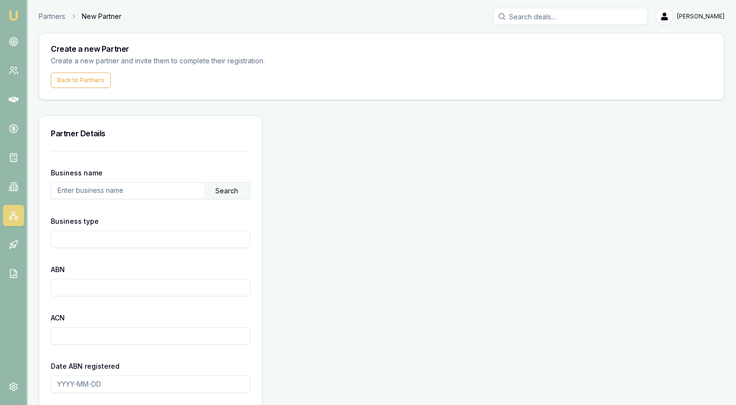
click at [101, 191] on input "text" at bounding box center [127, 190] width 152 height 15
type input "fair dinkum builds agnes"
click at [230, 189] on div "Search" at bounding box center [227, 191] width 46 height 16
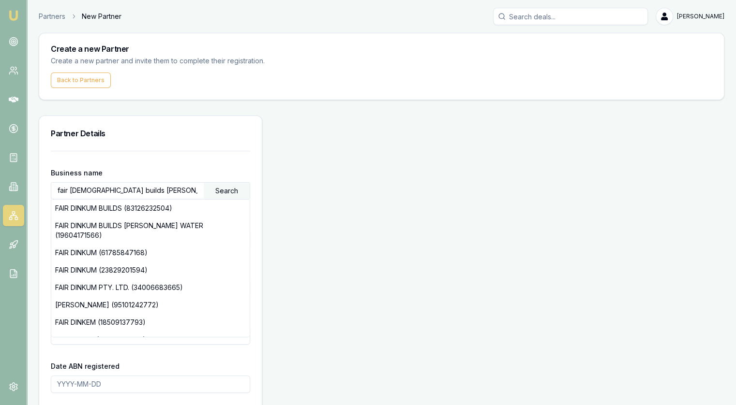
click at [237, 140] on div "Partner Details" at bounding box center [150, 133] width 223 height 35
click at [148, 187] on input "fair dinkum builds agnes" at bounding box center [127, 190] width 152 height 15
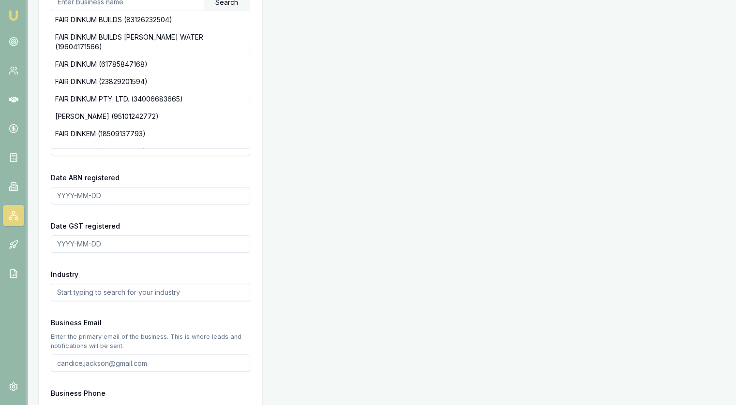
scroll to position [242, 0]
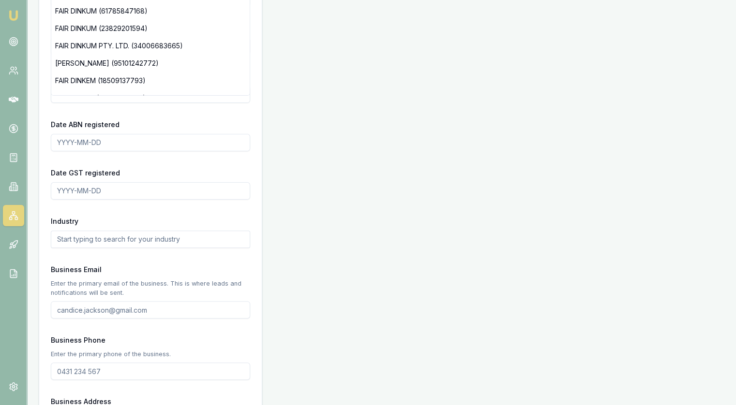
click at [146, 119] on div "Date ABN registered" at bounding box center [150, 135] width 199 height 33
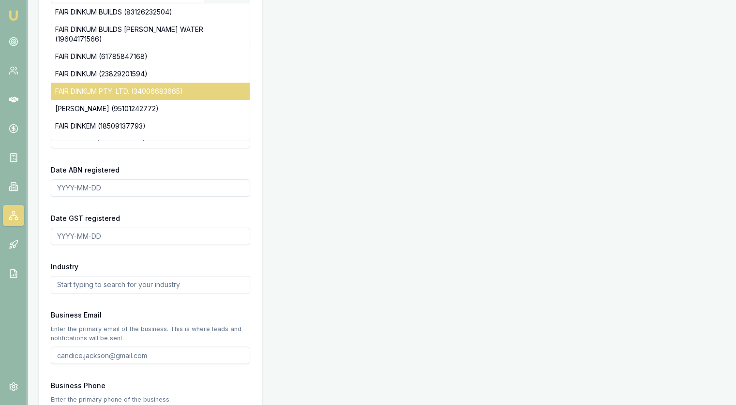
scroll to position [145, 0]
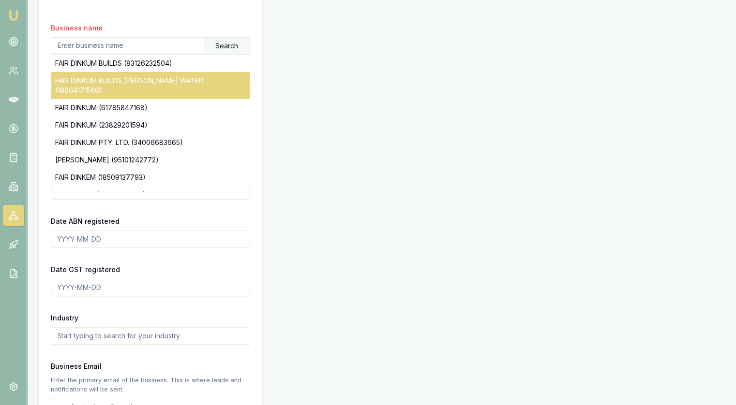
click at [148, 79] on div "FAIR DINKUM BUILDS AGNES WATER (19604171566)" at bounding box center [150, 85] width 198 height 27
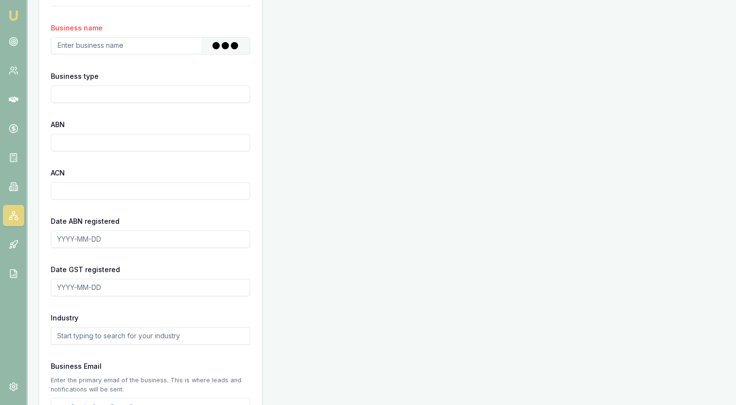
type input "ADDERSON CONSTRUCTIONS PTY. LTD."
type input "Australian Private Company"
type input "19604171566"
type input "604171566"
type input "2015-02-17"
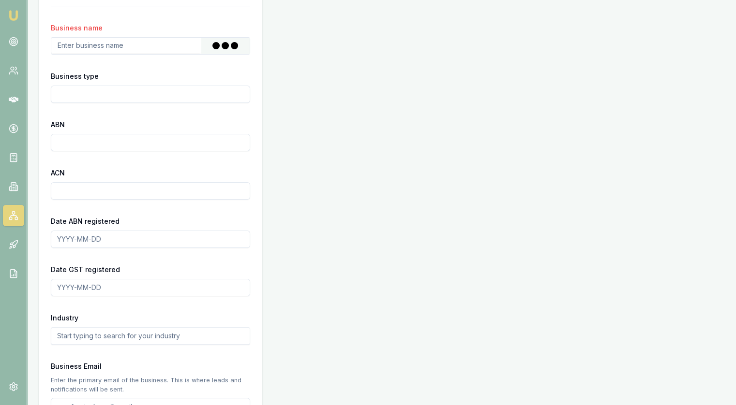
type input "2015-07-01"
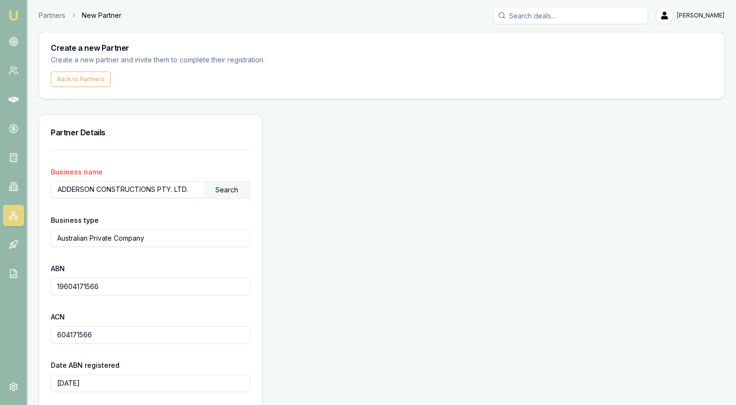
scroll to position [0, 0]
click at [15, 40] on circle at bounding box center [13, 41] width 5 height 5
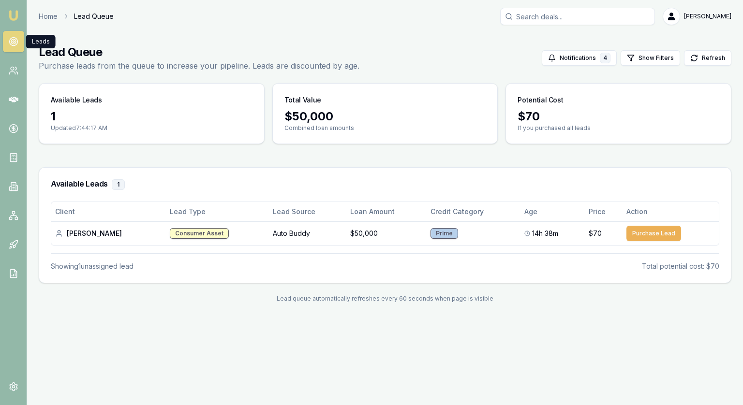
click at [8, 40] on link at bounding box center [13, 41] width 21 height 21
click at [14, 214] on icon at bounding box center [14, 214] width 0 height 1
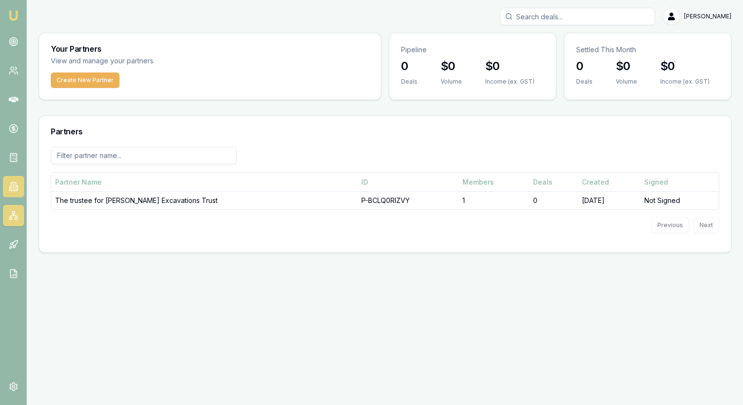
click at [15, 191] on icon at bounding box center [14, 187] width 10 height 10
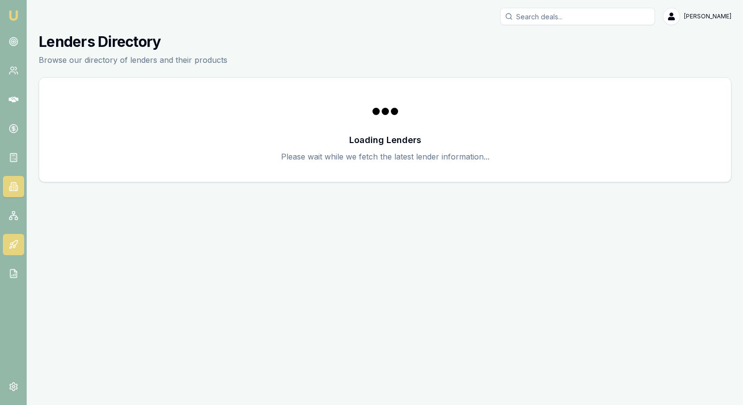
click at [13, 241] on icon at bounding box center [14, 245] width 10 height 10
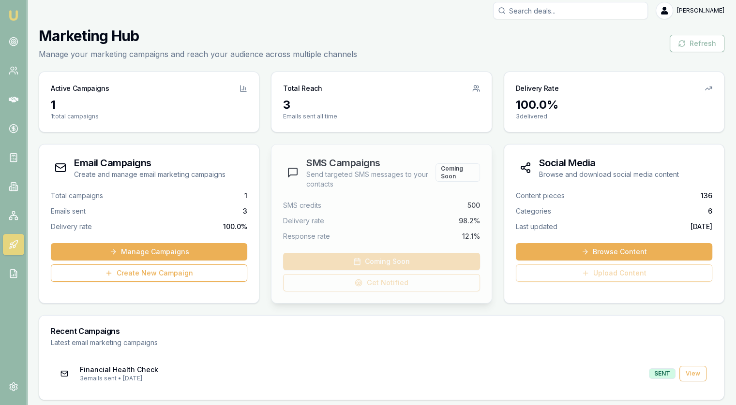
scroll to position [8, 0]
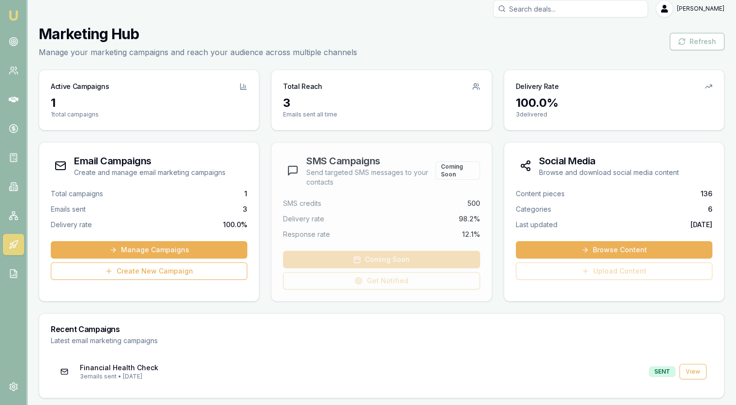
click at [105, 369] on p "Financial Health Check" at bounding box center [360, 368] width 561 height 10
click at [697, 373] on link "View" at bounding box center [692, 371] width 27 height 15
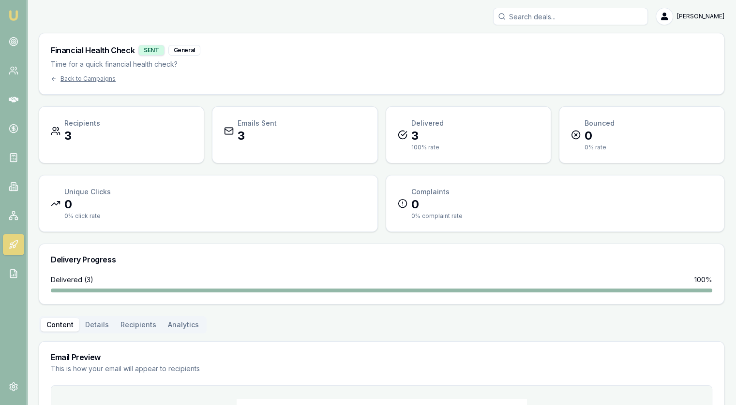
click at [238, 121] on p "Emails Sent" at bounding box center [257, 124] width 39 height 10
drag, startPoint x: 230, startPoint y: 128, endPoint x: 224, endPoint y: 129, distance: 6.4
click at [229, 129] on icon at bounding box center [229, 131] width 10 height 10
click at [86, 124] on p "Recipients" at bounding box center [82, 124] width 36 height 10
click at [58, 137] on div "Recipients 3" at bounding box center [121, 131] width 141 height 25
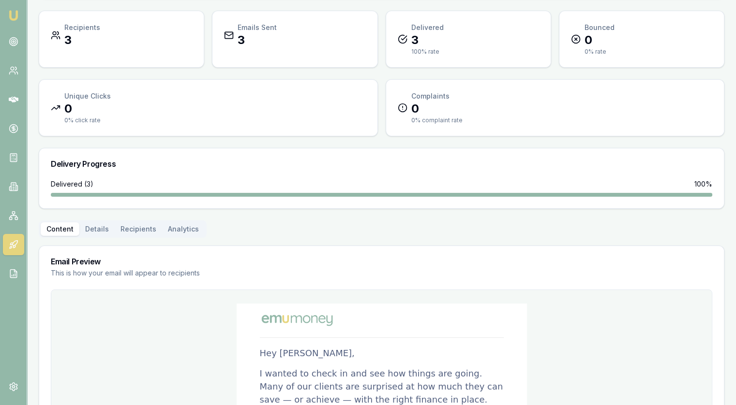
scroll to position [96, 0]
click at [77, 188] on div "Delivered ( 3 ) 100 %" at bounding box center [381, 187] width 661 height 17
click at [93, 230] on div "Financial Health Check SENT General Time for a quick financial health check? Ba…" at bounding box center [381, 265] width 685 height 656
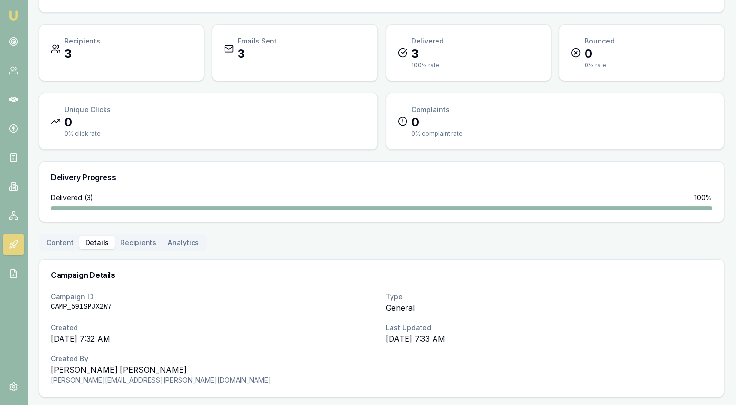
scroll to position [81, 0]
click at [140, 242] on button "Recipients" at bounding box center [138, 245] width 47 height 14
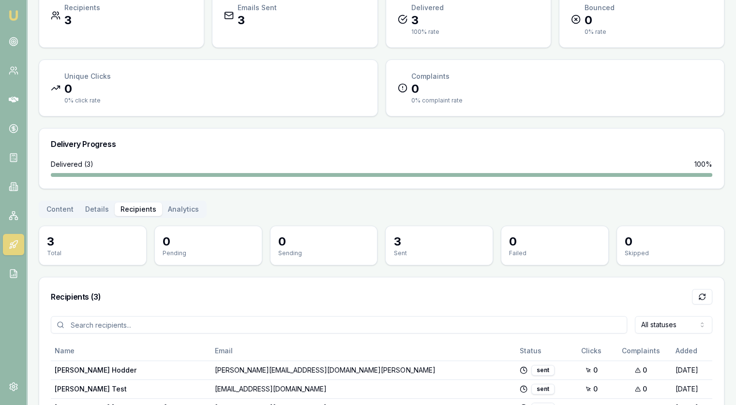
scroll to position [0, 0]
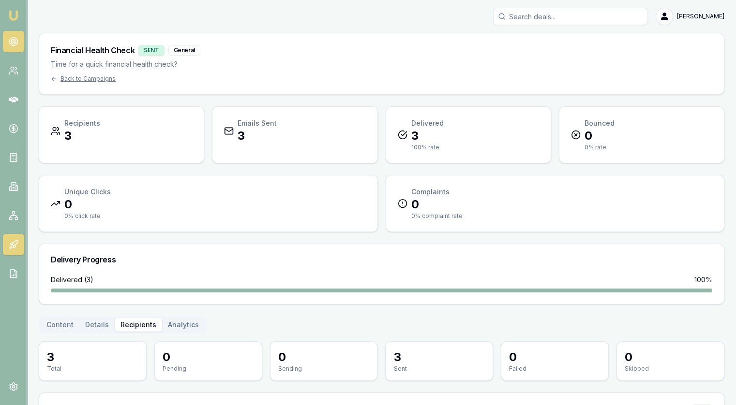
click at [12, 31] on link at bounding box center [13, 41] width 21 height 21
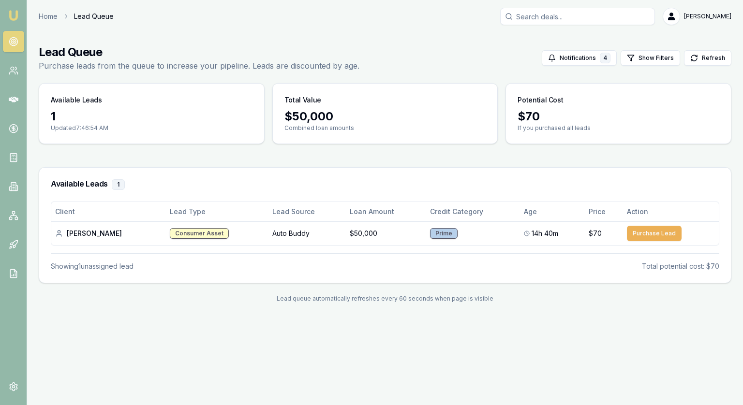
click at [8, 31] on link at bounding box center [13, 41] width 21 height 21
click at [11, 44] on icon at bounding box center [14, 42] width 10 height 10
click at [12, 108] on link at bounding box center [13, 99] width 21 height 21
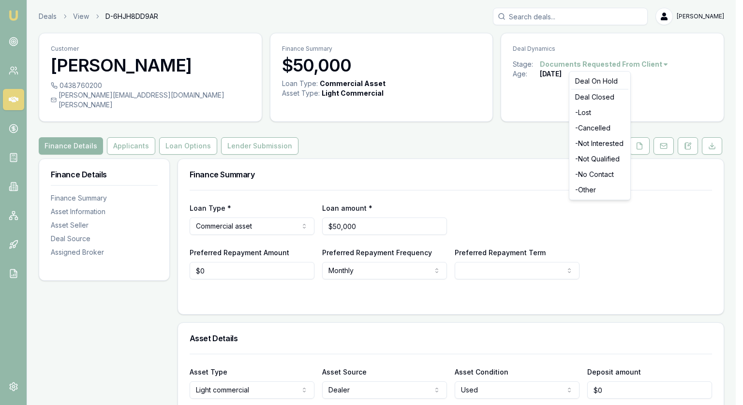
click at [658, 63] on html "Emu Broker Deals View D-6HJH8DD9AR Jonathan Myers Toggle Menu Customer Chris Ho…" at bounding box center [371, 202] width 743 height 405
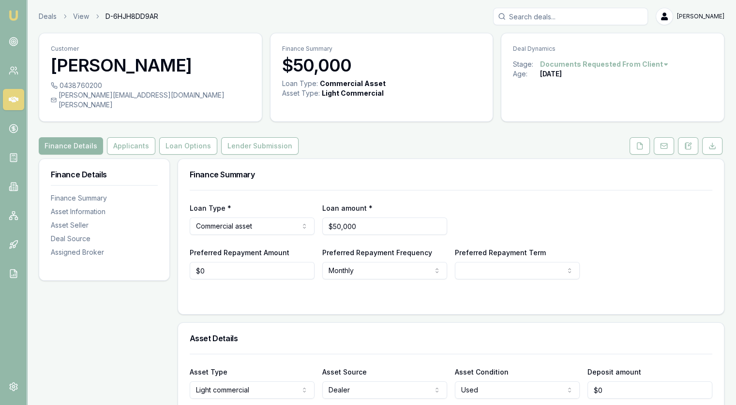
click at [519, 140] on div "Finance Details Applicants Loan Options Lender Submission" at bounding box center [381, 145] width 685 height 17
click at [642, 143] on icon at bounding box center [639, 146] width 5 height 6
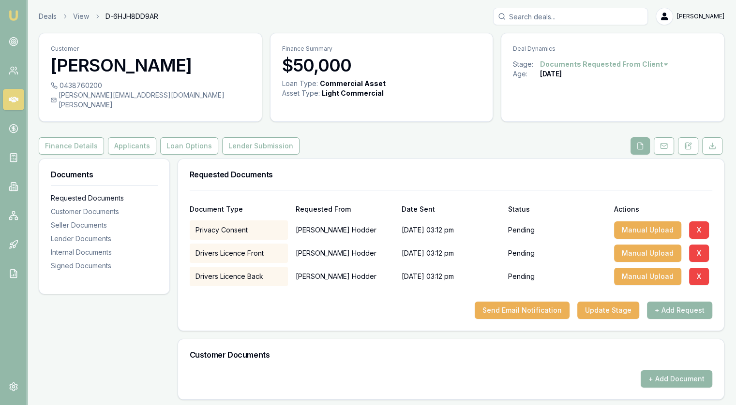
click at [78, 194] on div "Requested Documents" at bounding box center [104, 199] width 107 height 10
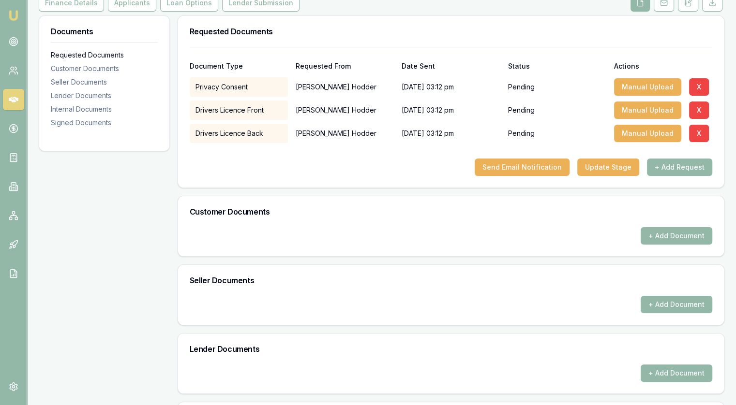
scroll to position [149, 0]
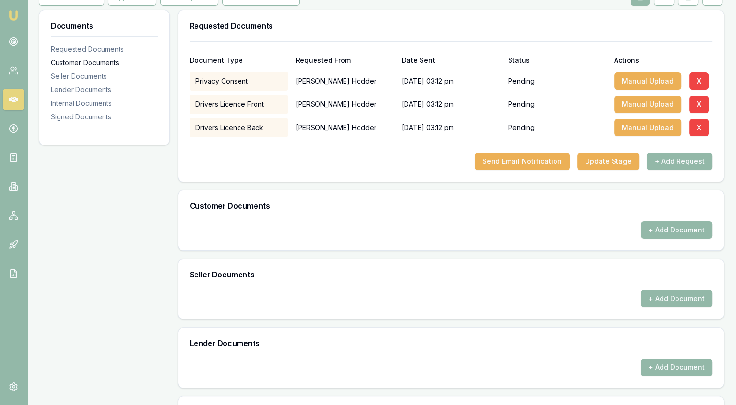
click at [72, 58] on div "Customer Documents" at bounding box center [104, 63] width 107 height 10
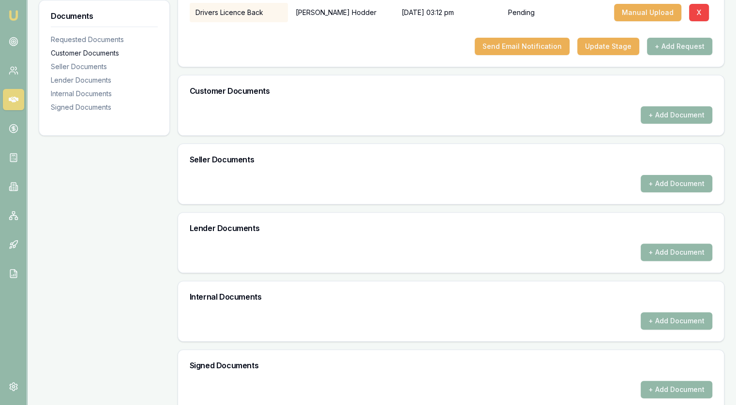
scroll to position [266, 0]
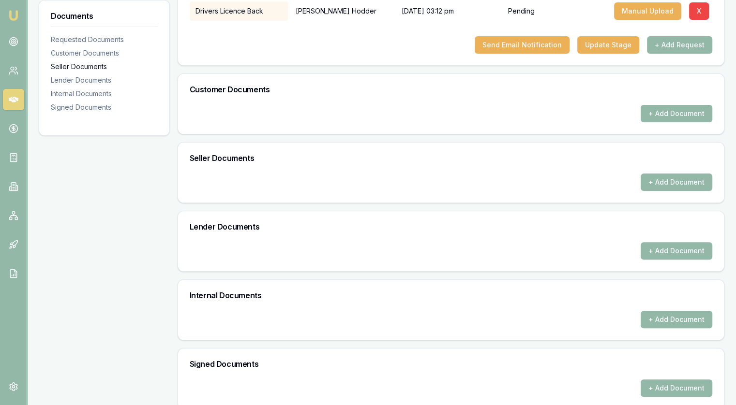
click at [70, 68] on div "Seller Documents" at bounding box center [104, 67] width 107 height 10
click at [69, 84] on div "Lender Documents" at bounding box center [104, 80] width 107 height 10
click at [106, 90] on div "Internal Documents" at bounding box center [104, 94] width 107 height 10
click at [97, 110] on div "Signed Documents" at bounding box center [104, 108] width 107 height 10
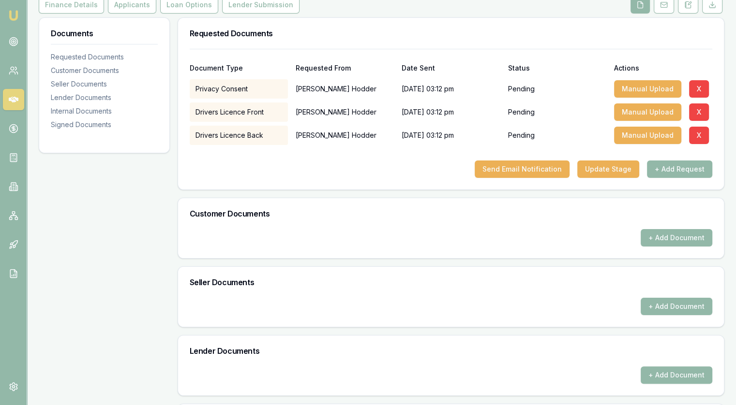
scroll to position [24, 0]
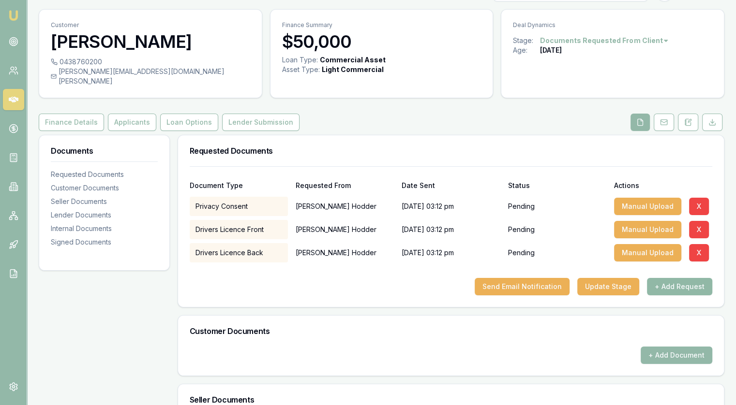
click at [675, 279] on button "+ Add Request" at bounding box center [679, 286] width 65 height 17
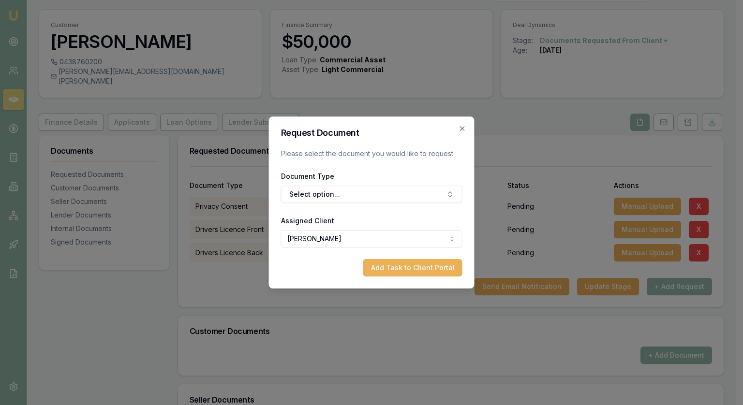
click at [320, 242] on body "Emu Broker Deals View D-6HJH8DD9AR Jonathan Myers Toggle Menu Customer Chris Ho…" at bounding box center [368, 178] width 736 height 405
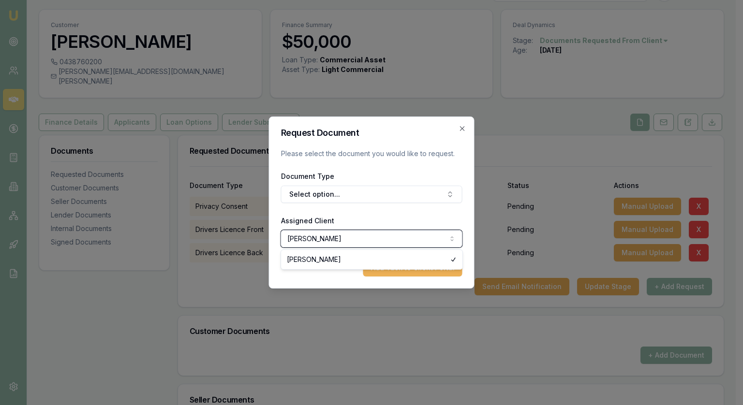
click at [320, 242] on body "Emu Broker Deals View D-6HJH8DD9AR Jonathan Myers Toggle Menu Customer Chris Ho…" at bounding box center [368, 178] width 736 height 405
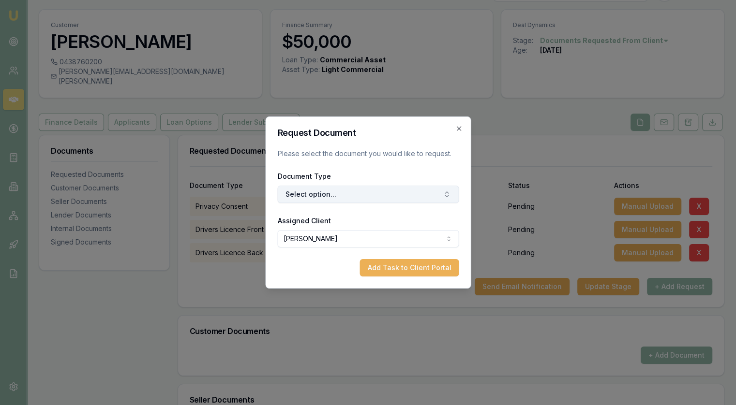
click at [315, 199] on button "Select option..." at bounding box center [367, 194] width 181 height 17
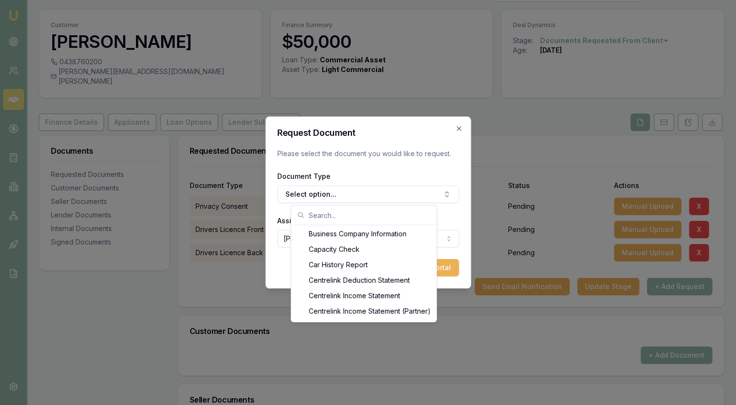
scroll to position [280, 0]
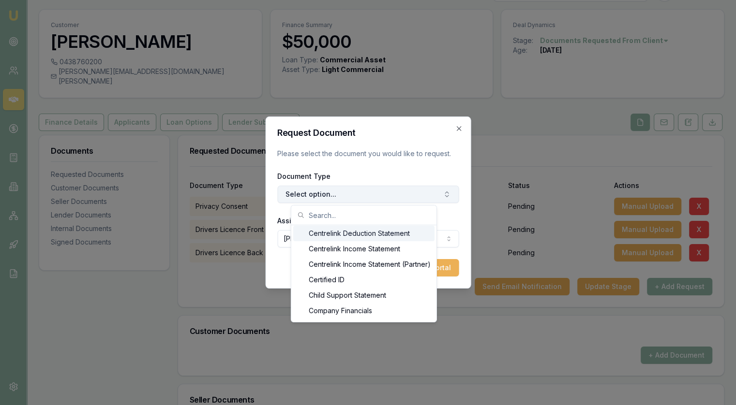
click at [314, 195] on button "Select option..." at bounding box center [367, 194] width 181 height 17
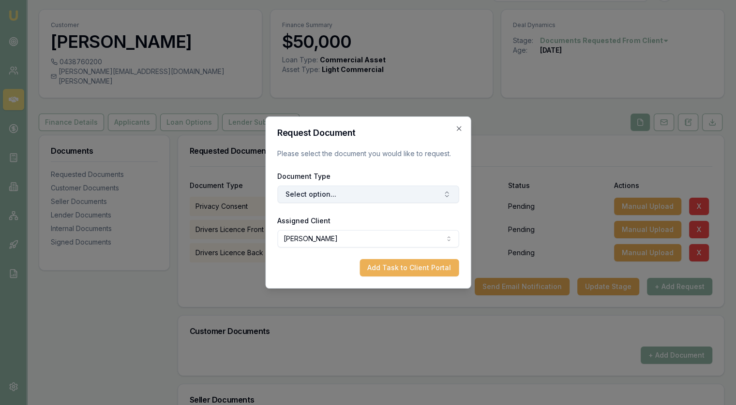
click at [317, 194] on button "Select option..." at bounding box center [367, 194] width 181 height 17
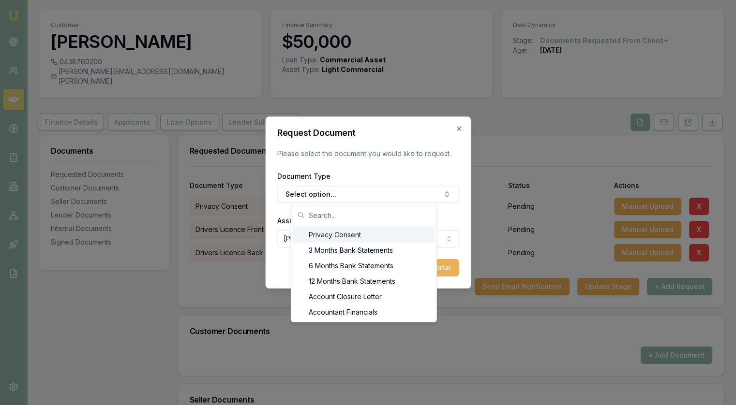
click at [318, 214] on input "text" at bounding box center [370, 215] width 122 height 19
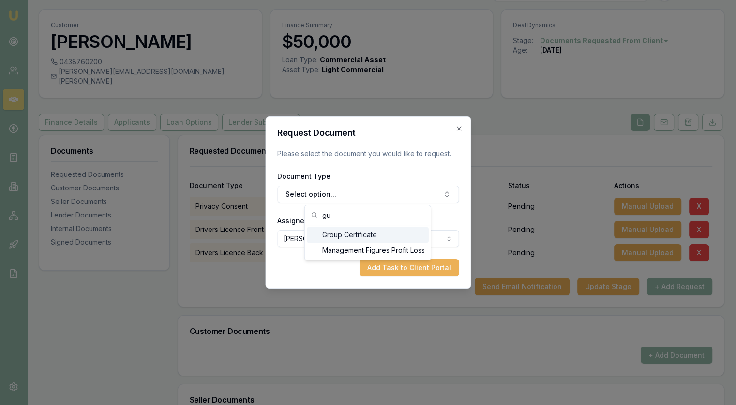
type input "g"
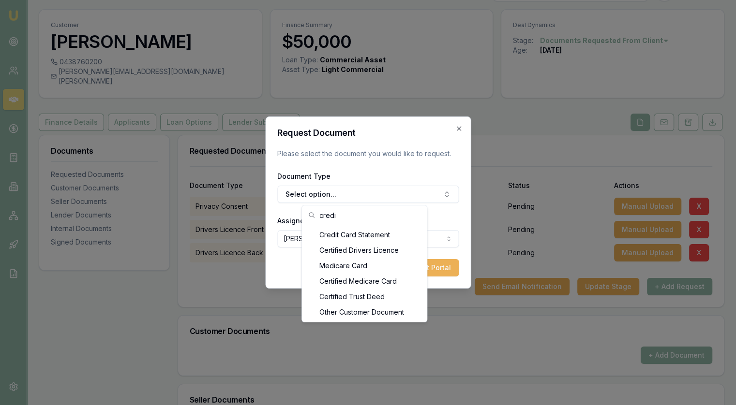
scroll to position [0, 0]
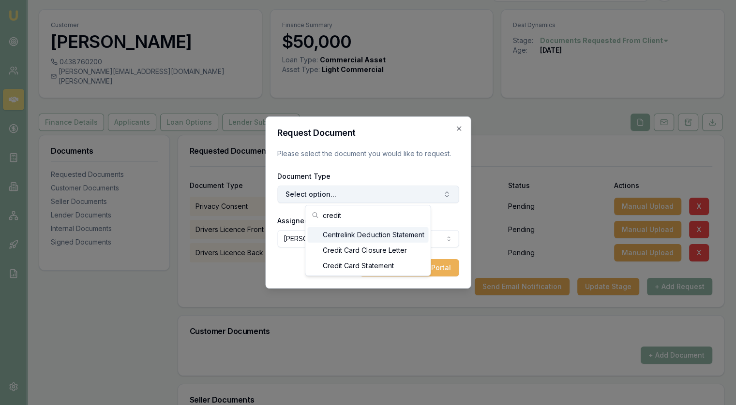
type input "credit"
click at [383, 195] on button "Select option..." at bounding box center [367, 194] width 181 height 17
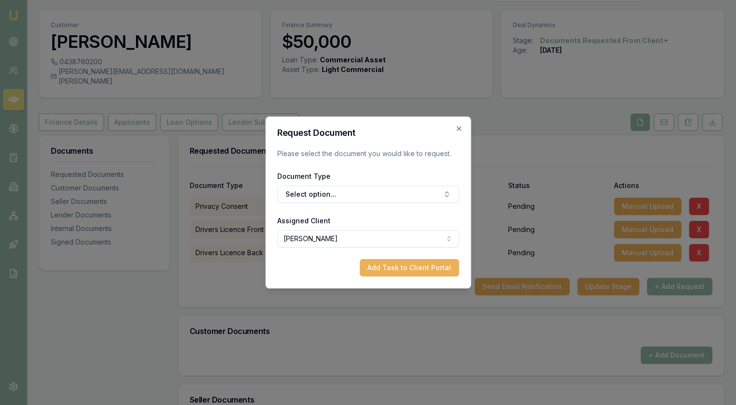
click at [382, 174] on div "Document Type Select option..." at bounding box center [367, 186] width 181 height 33
click at [461, 128] on icon "button" at bounding box center [459, 129] width 8 height 8
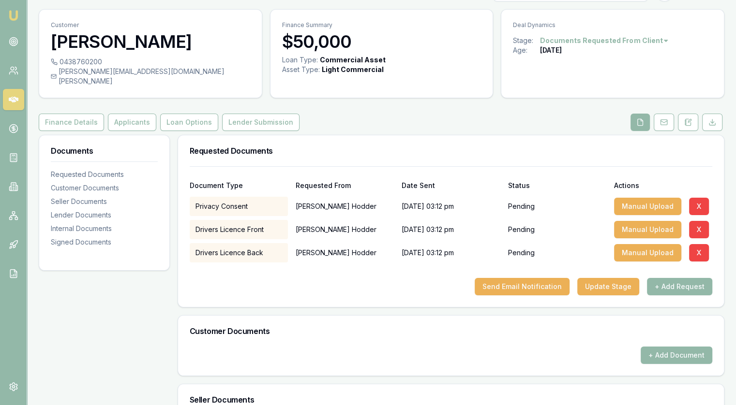
click at [454, 114] on div "Finance Details Applicants Loan Options Lender Submission" at bounding box center [381, 122] width 685 height 17
click at [10, 38] on icon at bounding box center [14, 42] width 10 height 10
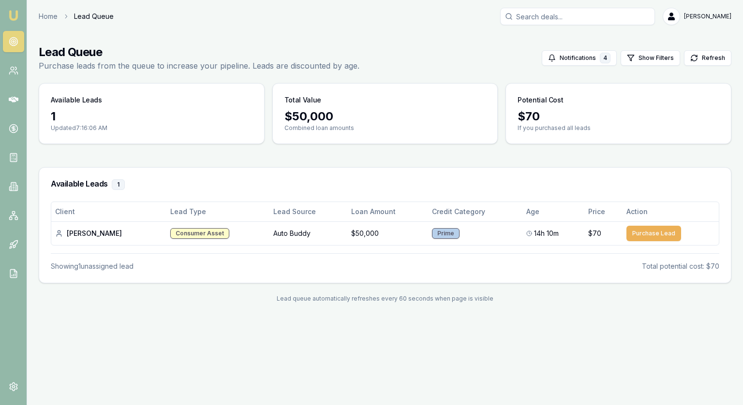
click at [18, 38] on link at bounding box center [13, 41] width 21 height 21
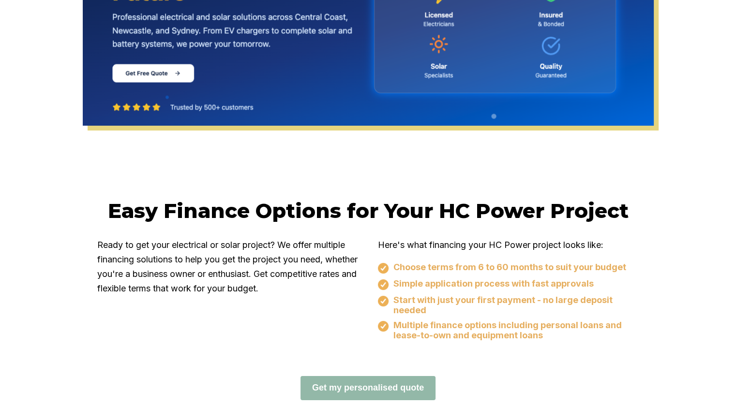
scroll to position [677, 0]
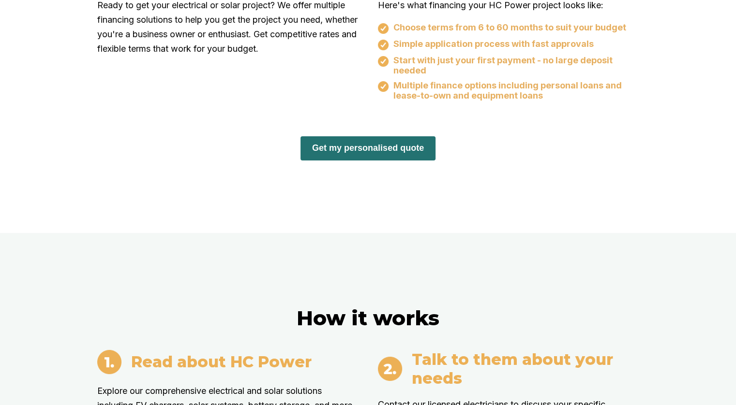
click at [370, 148] on button "Get my personalised quote" at bounding box center [367, 148] width 135 height 24
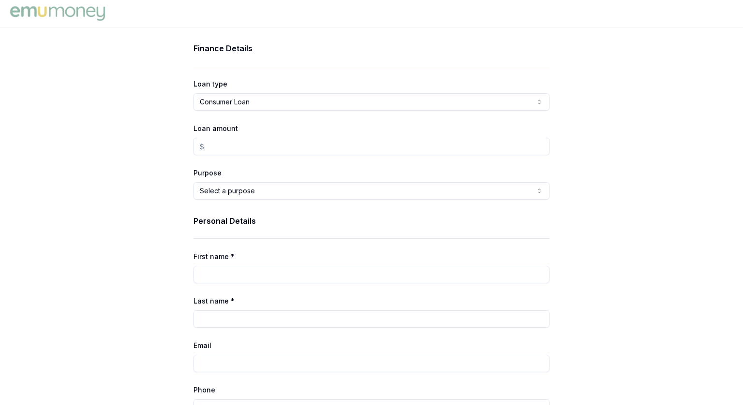
click at [241, 191] on html "Finance Details Loan type Consumer Loan Consumer Loan Consumer Asset Commercial…" at bounding box center [371, 202] width 743 height 405
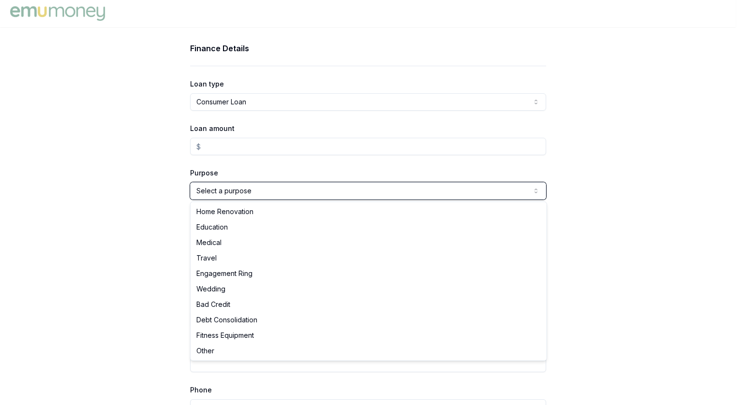
click at [106, 122] on html "Finance Details Loan type Consumer Loan Consumer Loan Consumer Asset Commercial…" at bounding box center [371, 202] width 743 height 405
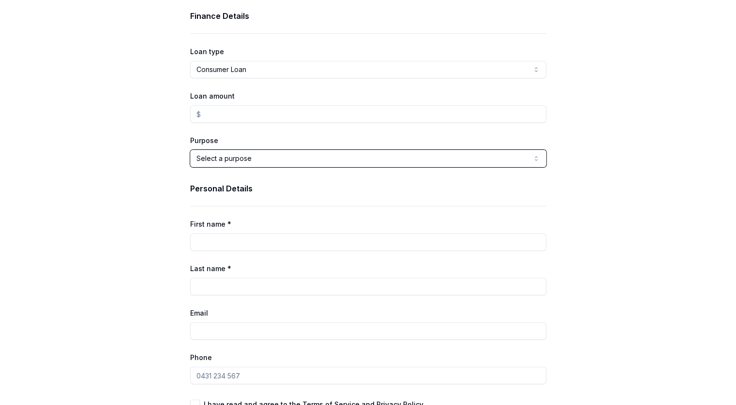
scroll to position [48, 0]
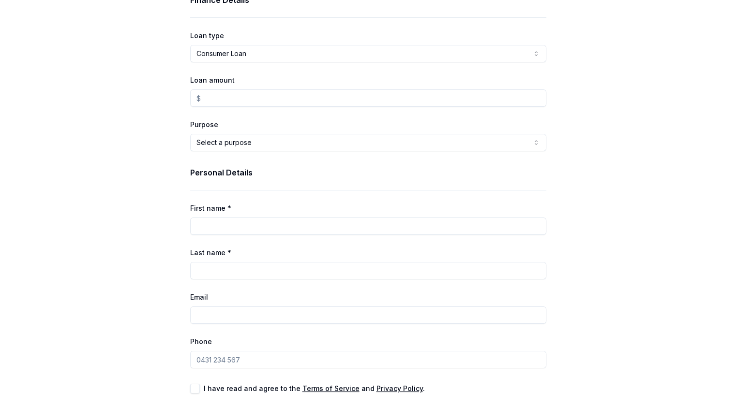
click at [263, 52] on html "Finance Details Loan type Consumer Loan Consumer Loan Consumer Asset Commercial…" at bounding box center [368, 154] width 736 height 405
click at [243, 53] on html "Finance Details Loan type Consumer Loan Consumer Loan Consumer Asset Commercial…" at bounding box center [368, 154] width 736 height 405
click at [233, 96] on input "Loan amount" at bounding box center [368, 97] width 356 height 17
type input "$0.00"
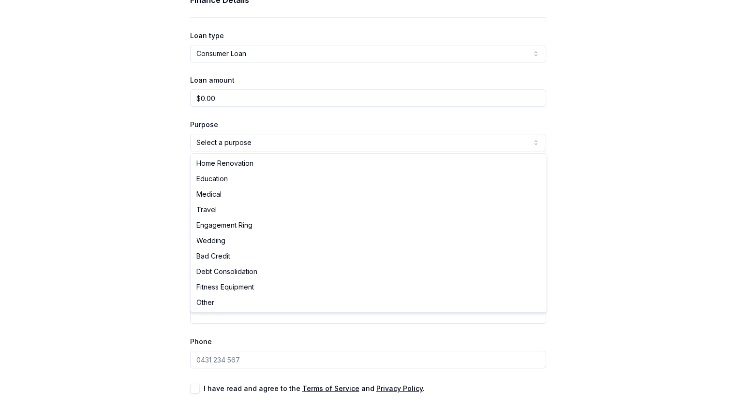
click at [231, 139] on html "Finance Details Loan type Consumer Loan Consumer Loan Consumer Asset Commercial…" at bounding box center [371, 154] width 743 height 405
select select "HOME_RENOVATION"
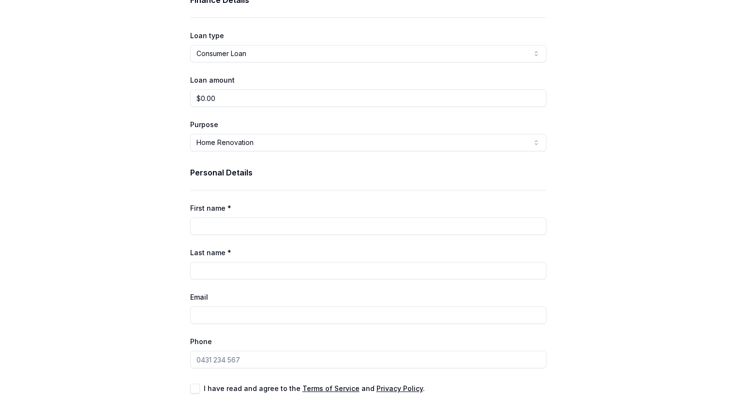
click at [227, 224] on input "First name *" at bounding box center [368, 226] width 356 height 17
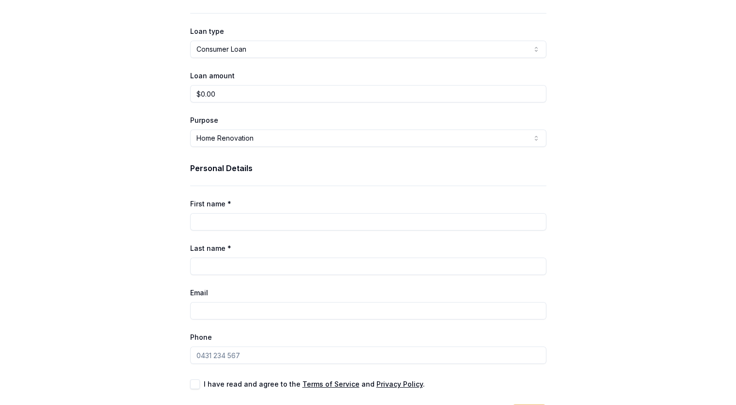
scroll to position [85, 0]
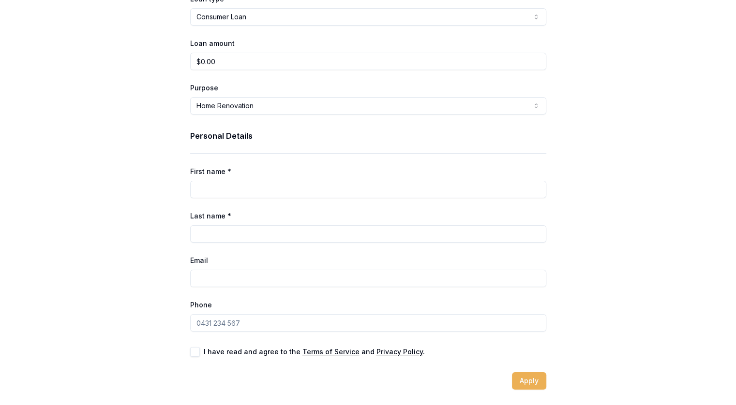
click at [607, 194] on div "Finance Details Loan type Consumer Loan Consumer Loan Consumer Asset Commercial…" at bounding box center [368, 173] width 736 height 432
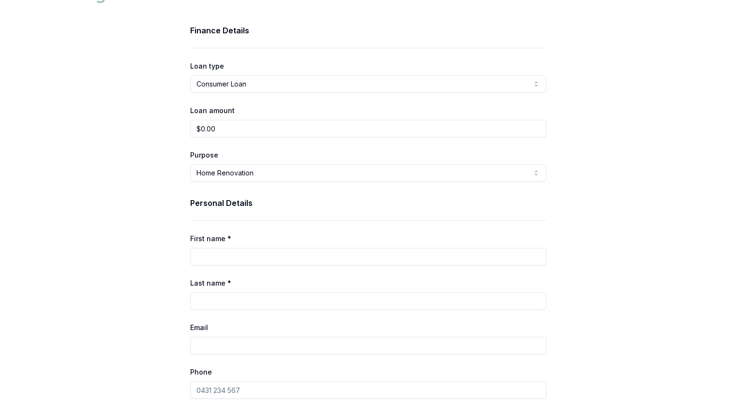
scroll to position [0, 0]
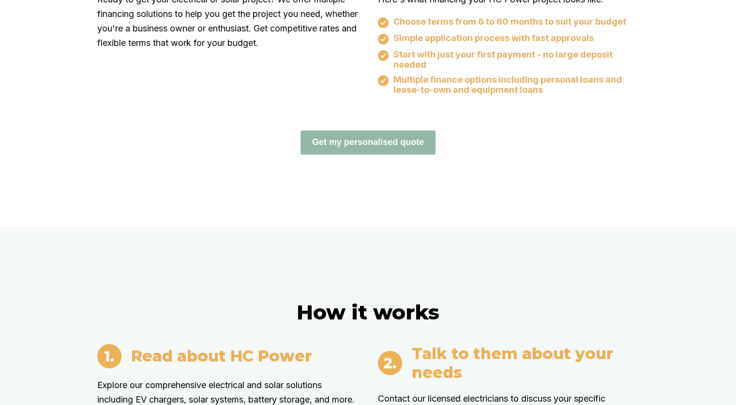
scroll to position [677, 0]
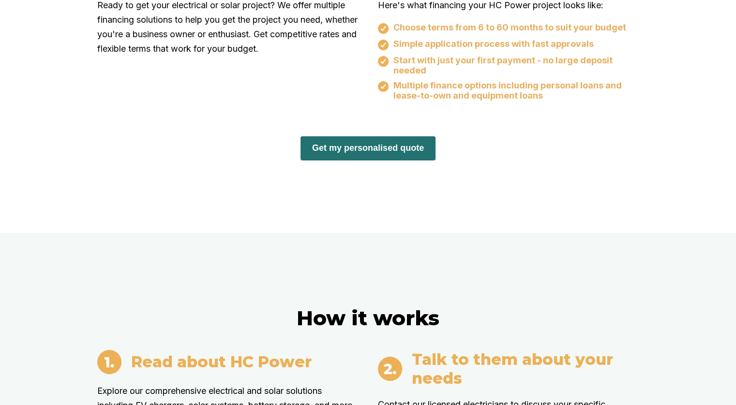
click at [357, 152] on button "Get my personalised quote" at bounding box center [367, 148] width 135 height 24
